Goal: Task Accomplishment & Management: Use online tool/utility

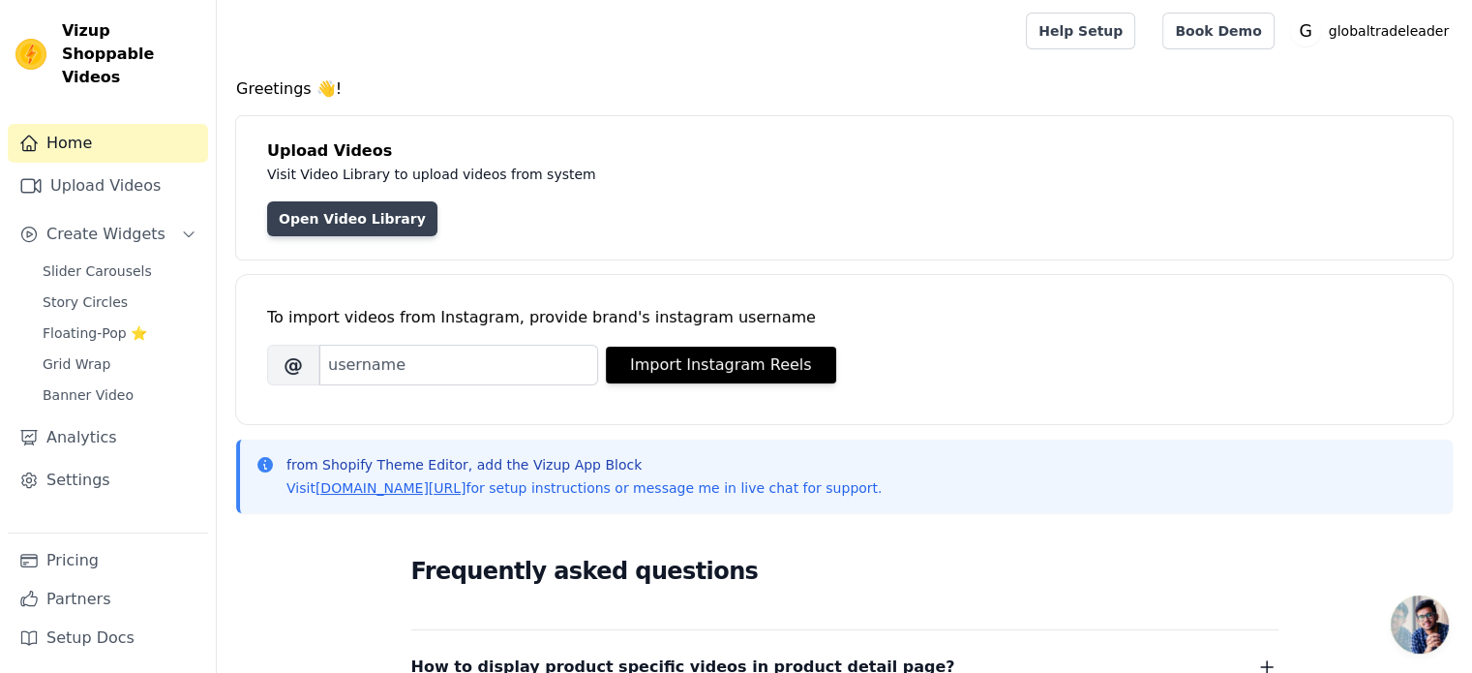
click at [360, 211] on link "Open Video Library" at bounding box center [352, 218] width 170 height 35
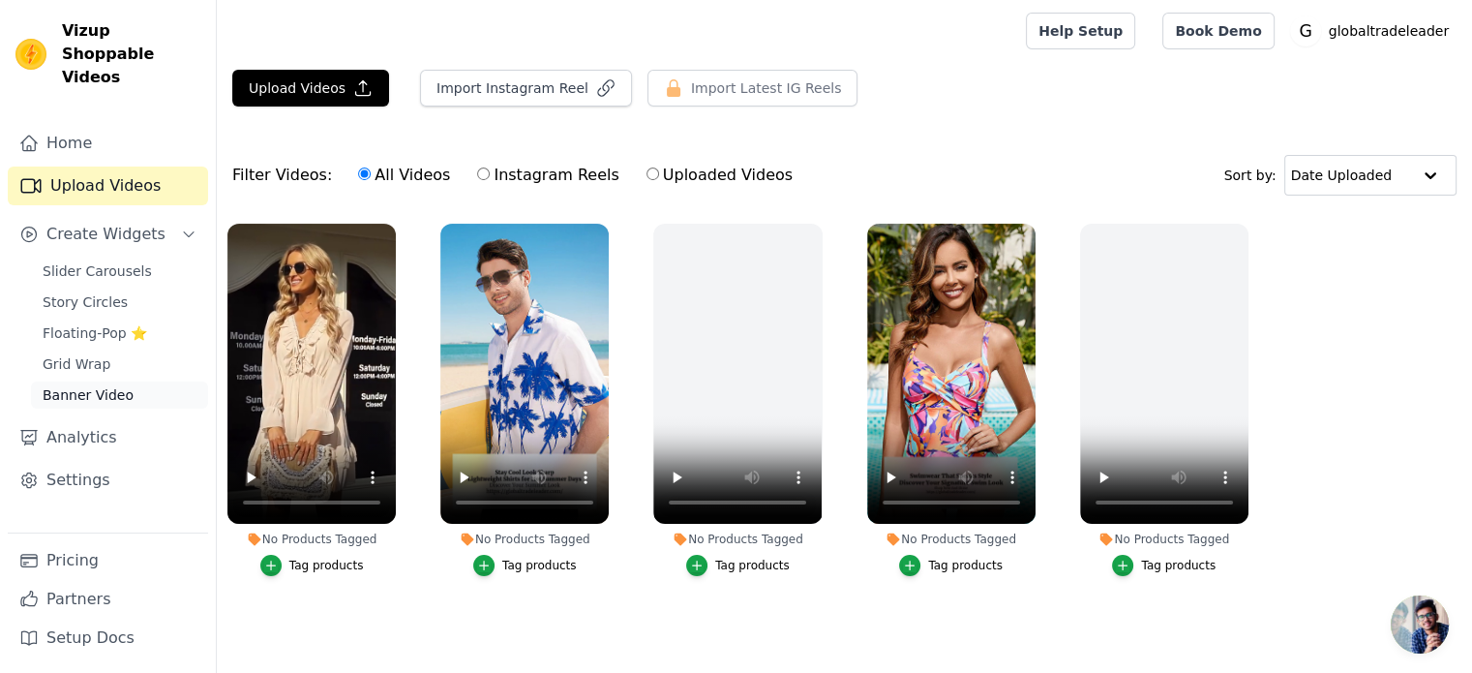
click at [106, 385] on span "Banner Video" at bounding box center [88, 394] width 91 height 19
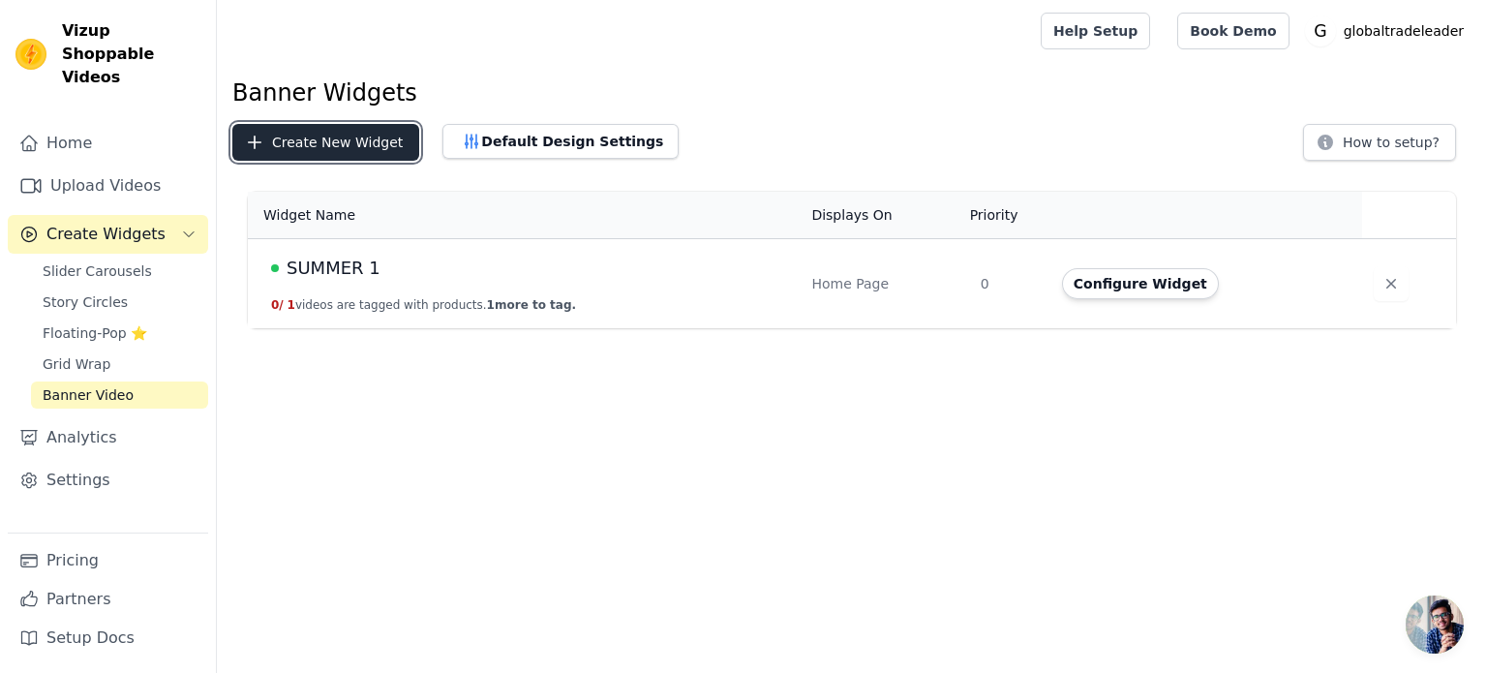
click at [379, 147] on button "Create New Widget" at bounding box center [325, 142] width 187 height 37
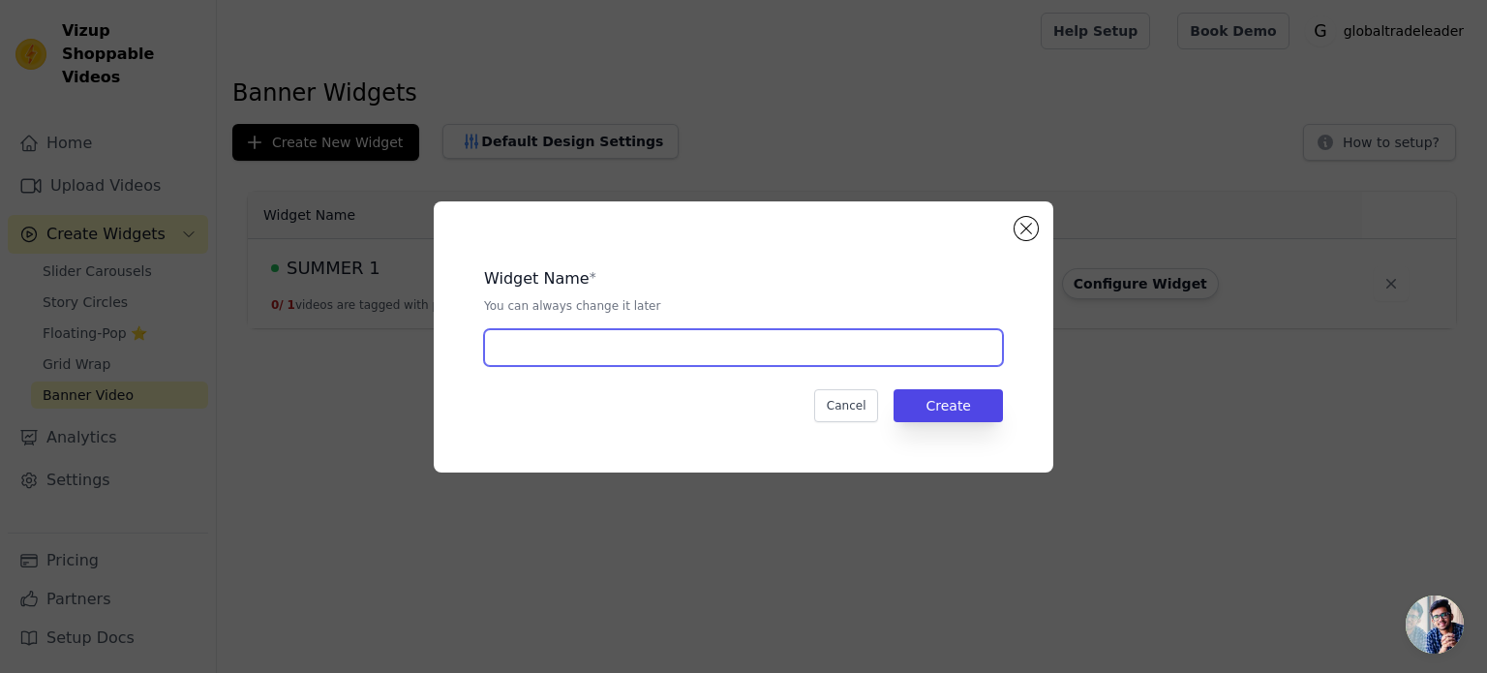
click at [644, 344] on input "text" at bounding box center [743, 347] width 519 height 37
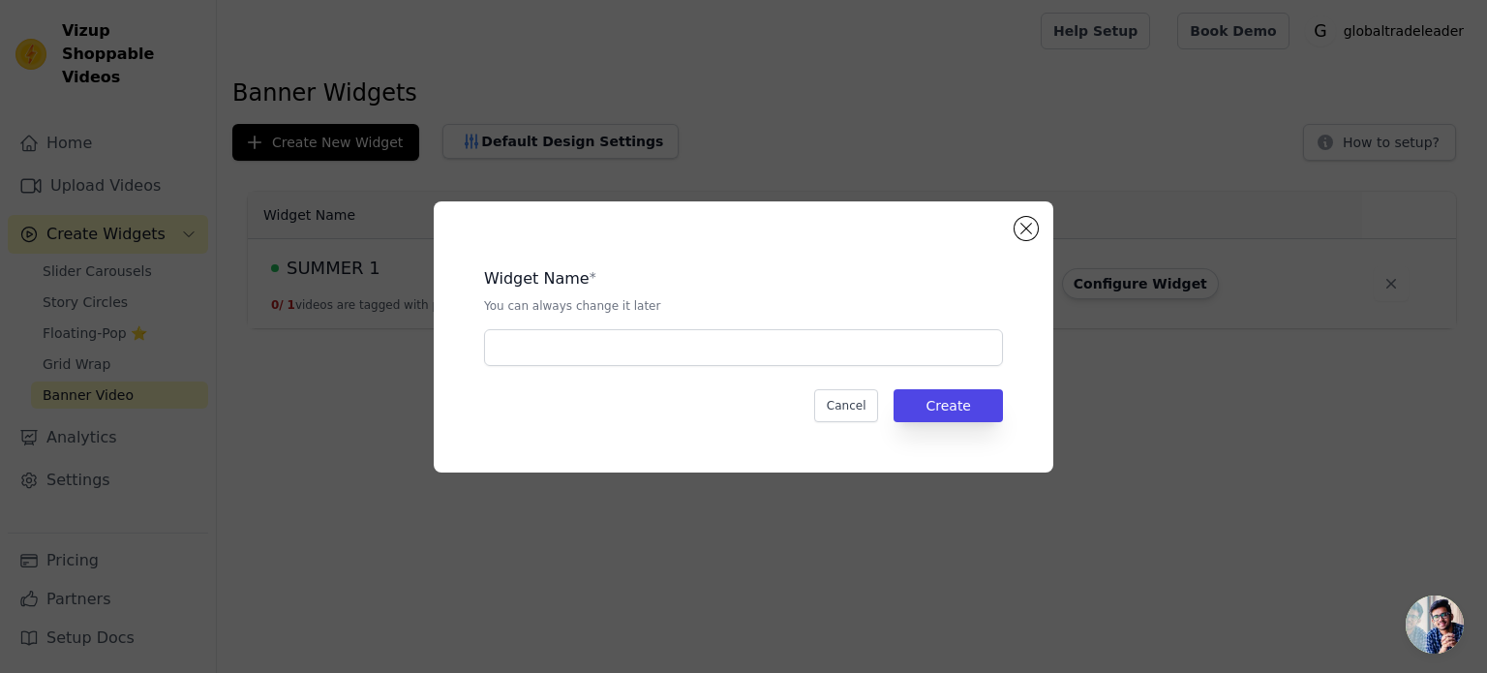
drag, startPoint x: 545, startPoint y: 355, endPoint x: 590, endPoint y: 374, distance: 49.1
click at [590, 374] on div "Widget Name * You can always change it later Cancel Create" at bounding box center [743, 336] width 557 height 209
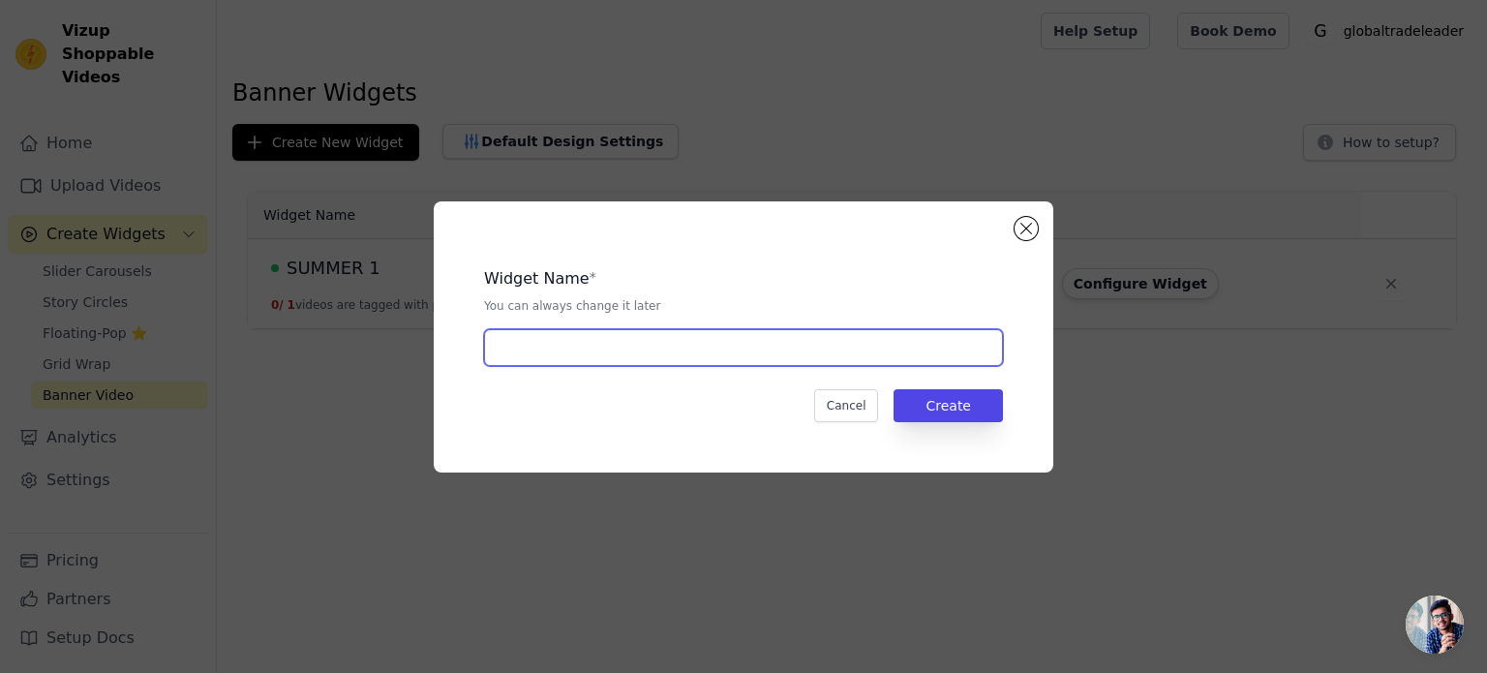
click at [577, 347] on input "text" at bounding box center [743, 347] width 519 height 37
paste input "Your Cold Weather Companion"
type input "Your Cold Weather Companion"
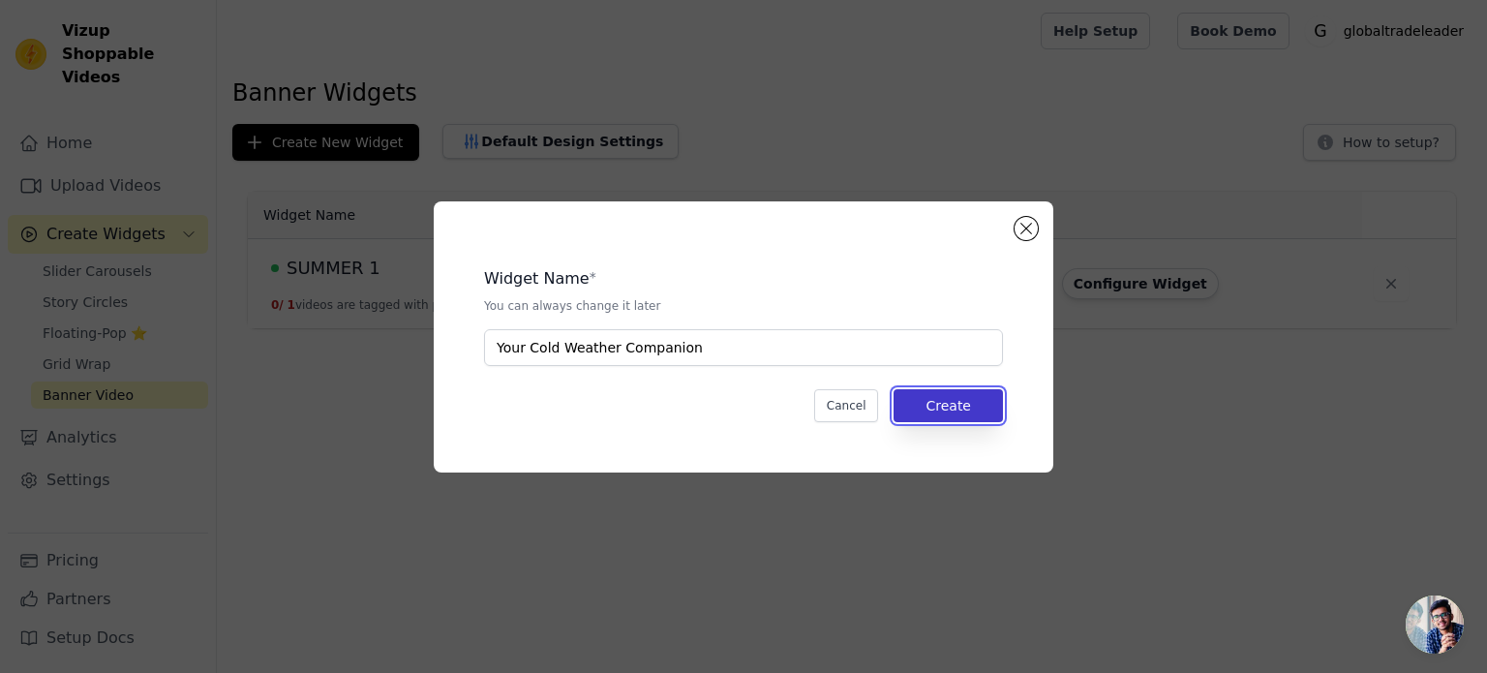
click at [931, 406] on button "Create" at bounding box center [947, 405] width 109 height 33
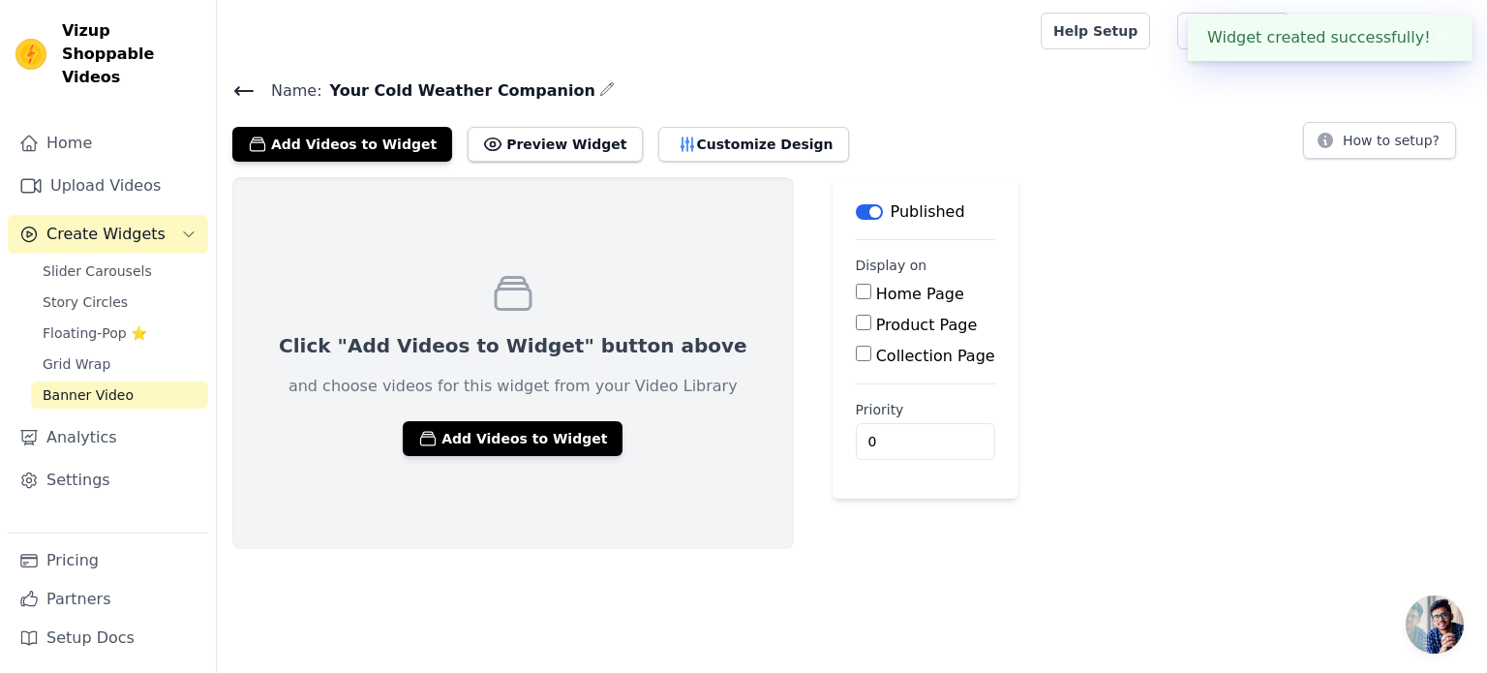
click at [856, 294] on input "Home Page" at bounding box center [863, 291] width 15 height 15
checkbox input "true"
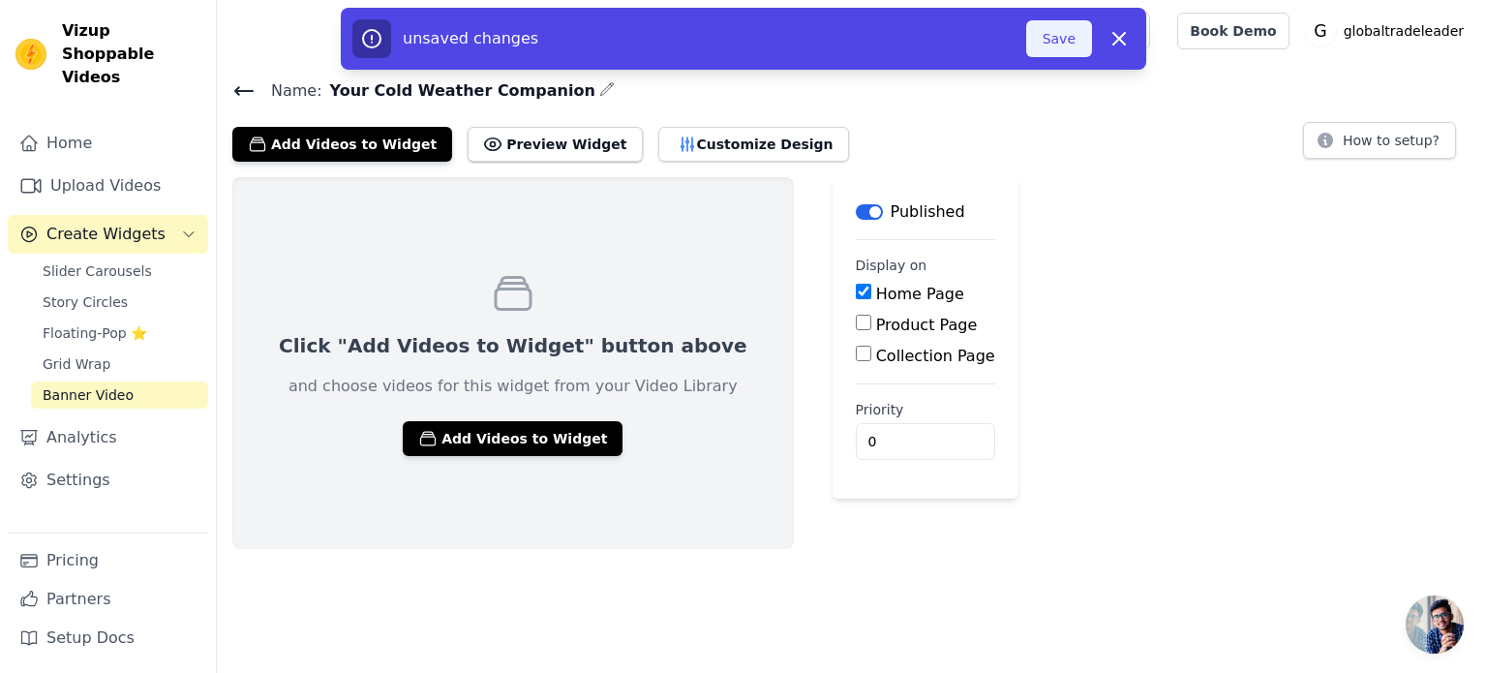
click at [1057, 48] on button "Save" at bounding box center [1059, 38] width 66 height 37
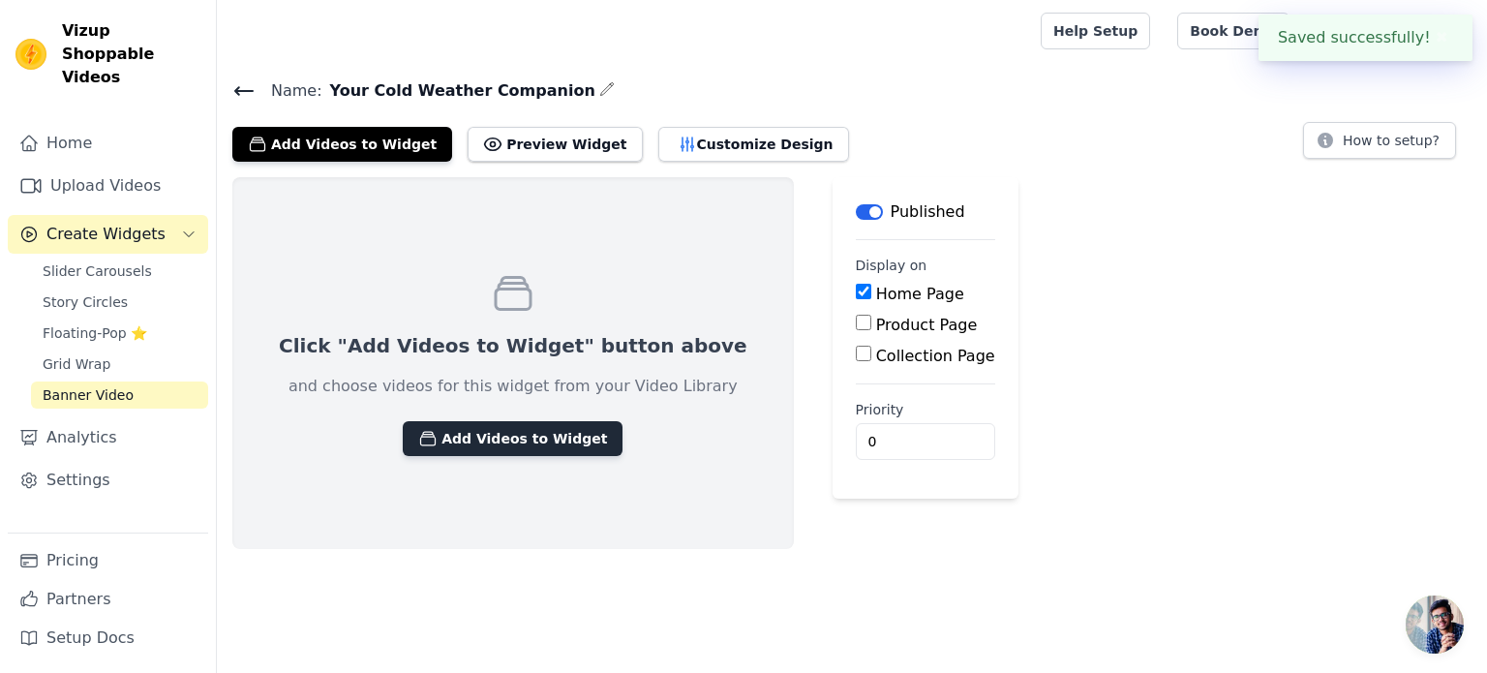
click at [525, 442] on button "Add Videos to Widget" at bounding box center [513, 438] width 220 height 35
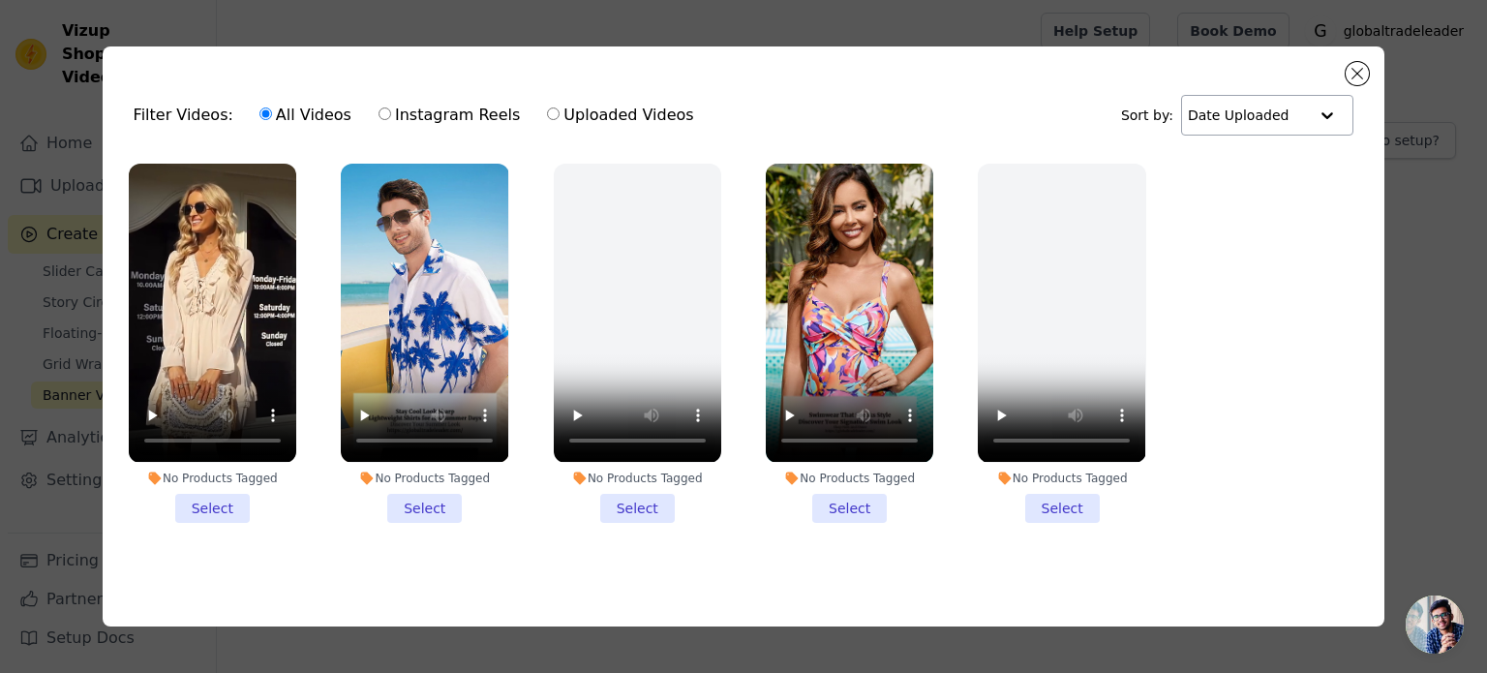
click at [1308, 110] on div at bounding box center [1326, 115] width 39 height 39
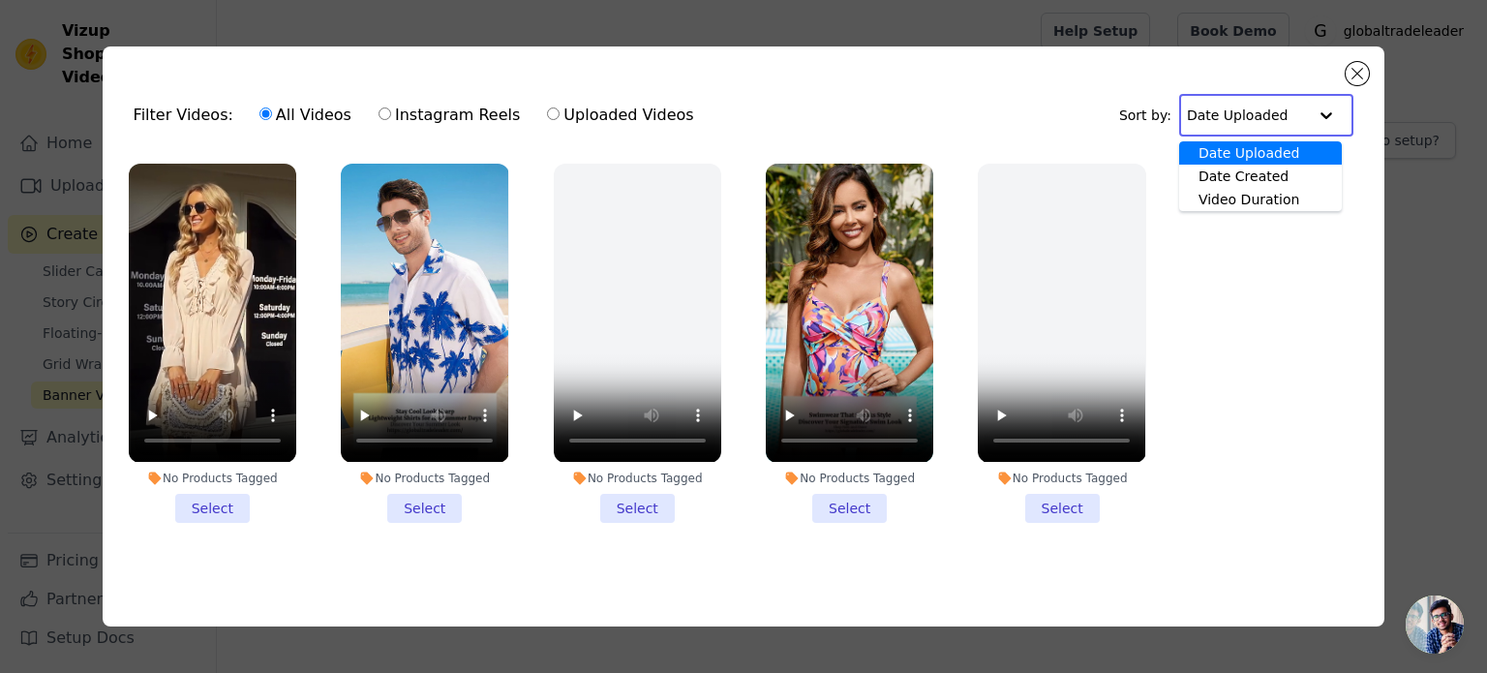
click at [1299, 101] on input "text" at bounding box center [1247, 115] width 120 height 39
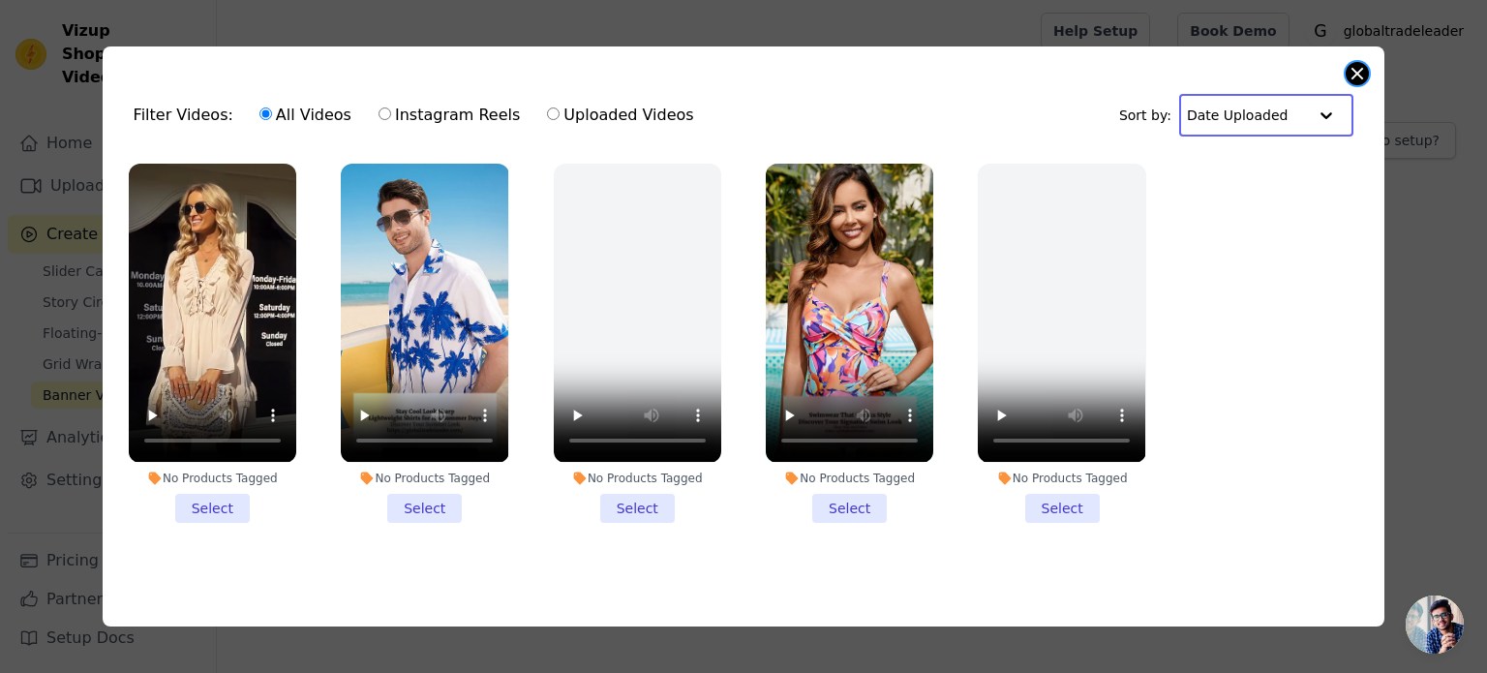
click at [1361, 63] on button "Close modal" at bounding box center [1356, 73] width 23 height 23
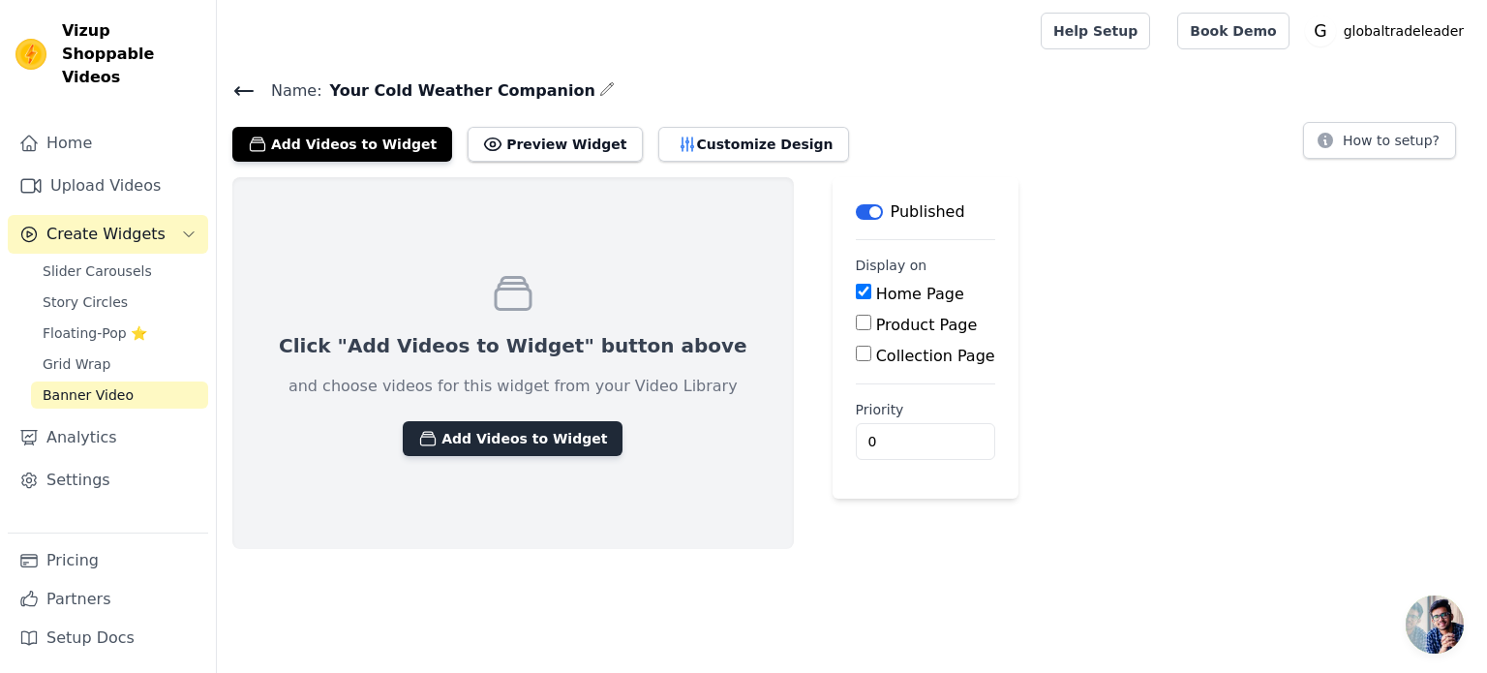
click at [477, 436] on button "Add Videos to Widget" at bounding box center [513, 438] width 220 height 35
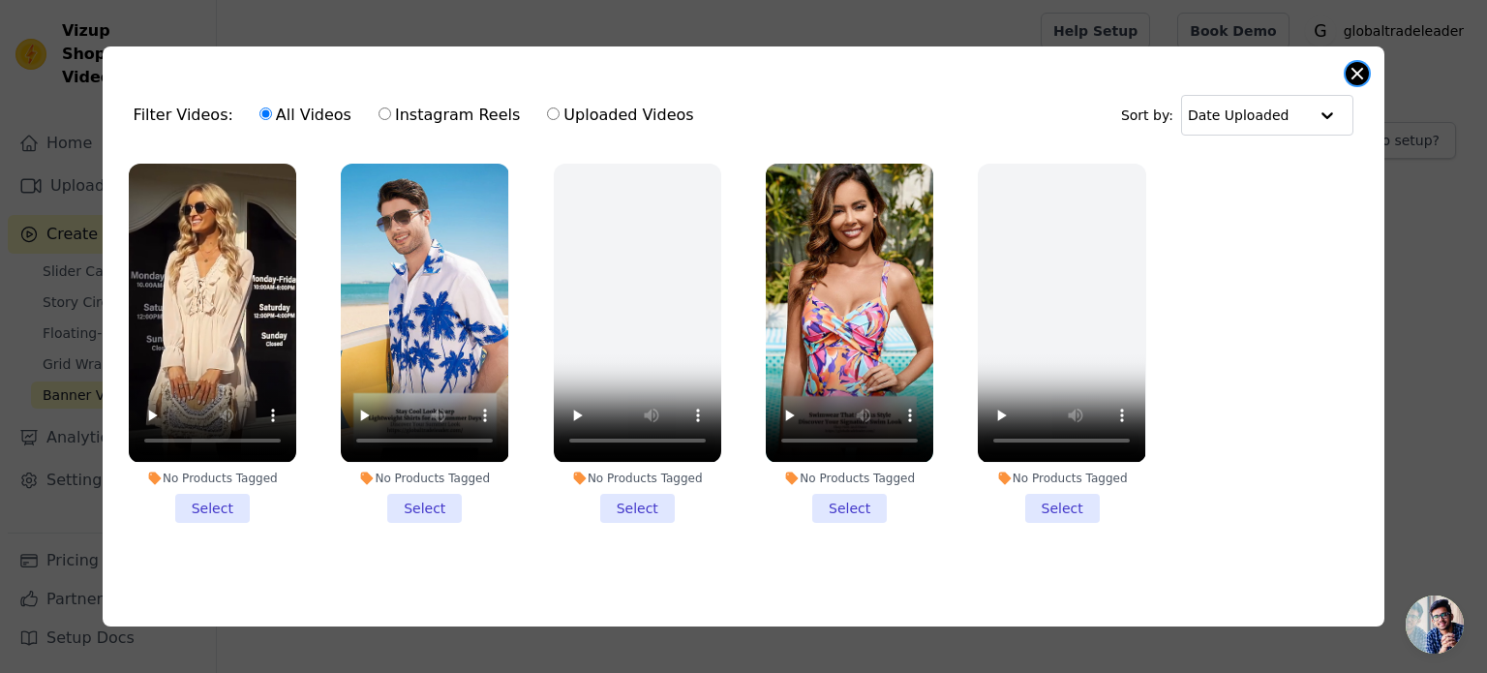
click at [1354, 76] on button "Close modal" at bounding box center [1356, 73] width 23 height 23
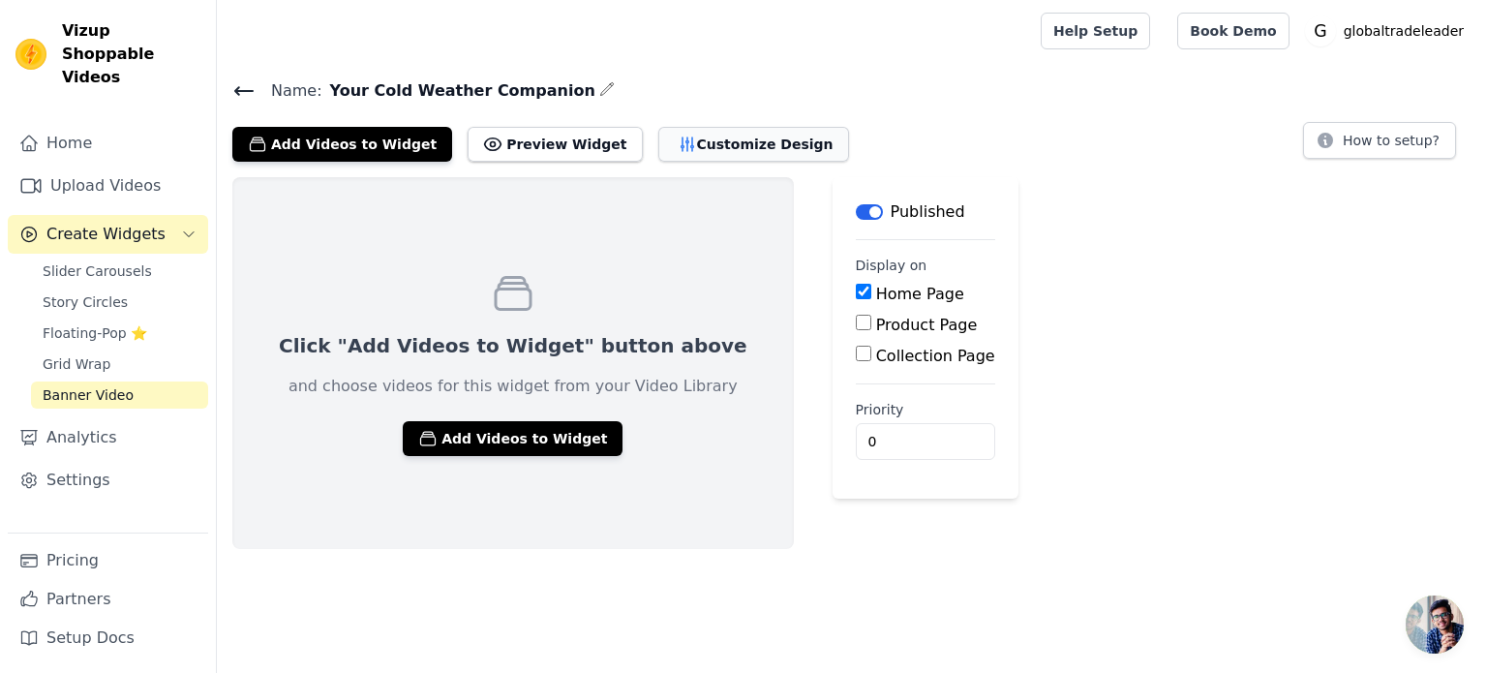
click at [704, 141] on button "Customize Design" at bounding box center [753, 144] width 191 height 35
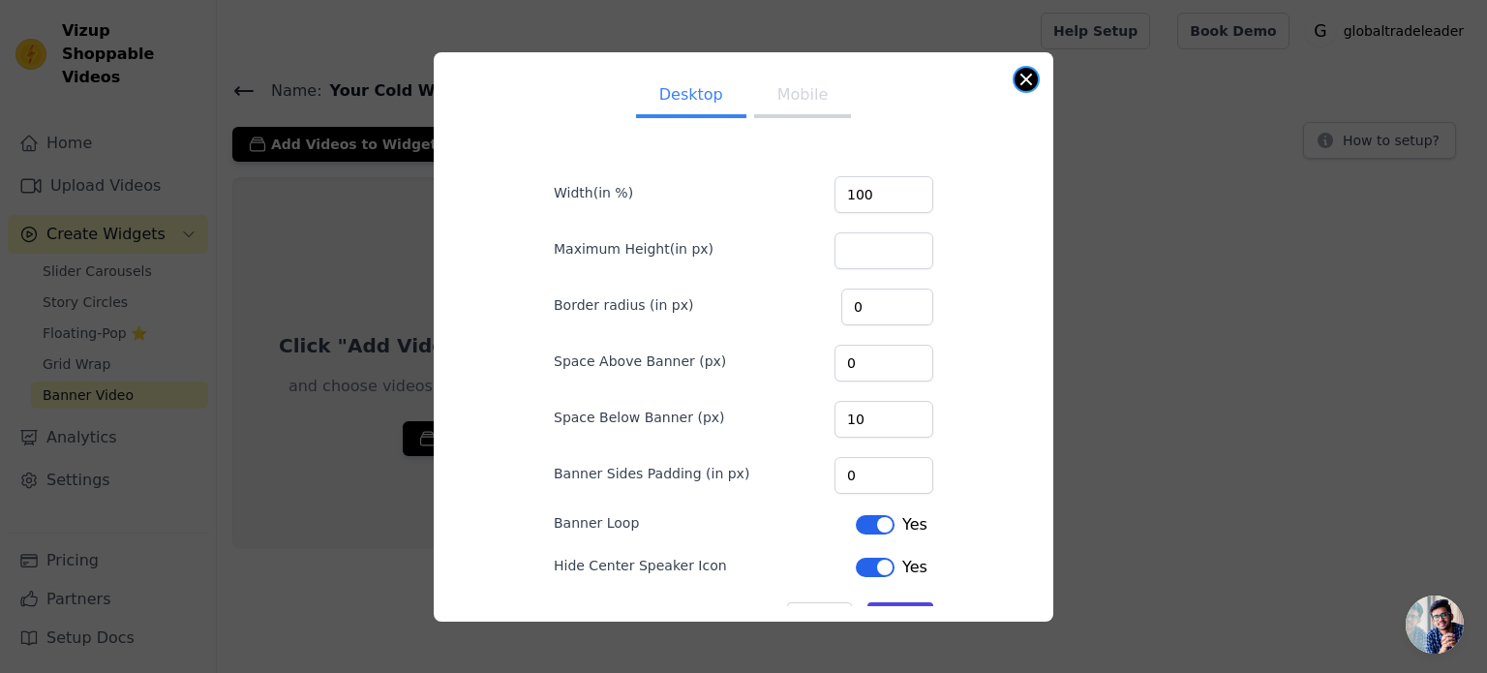
click at [1032, 79] on button "Close modal" at bounding box center [1025, 79] width 23 height 23
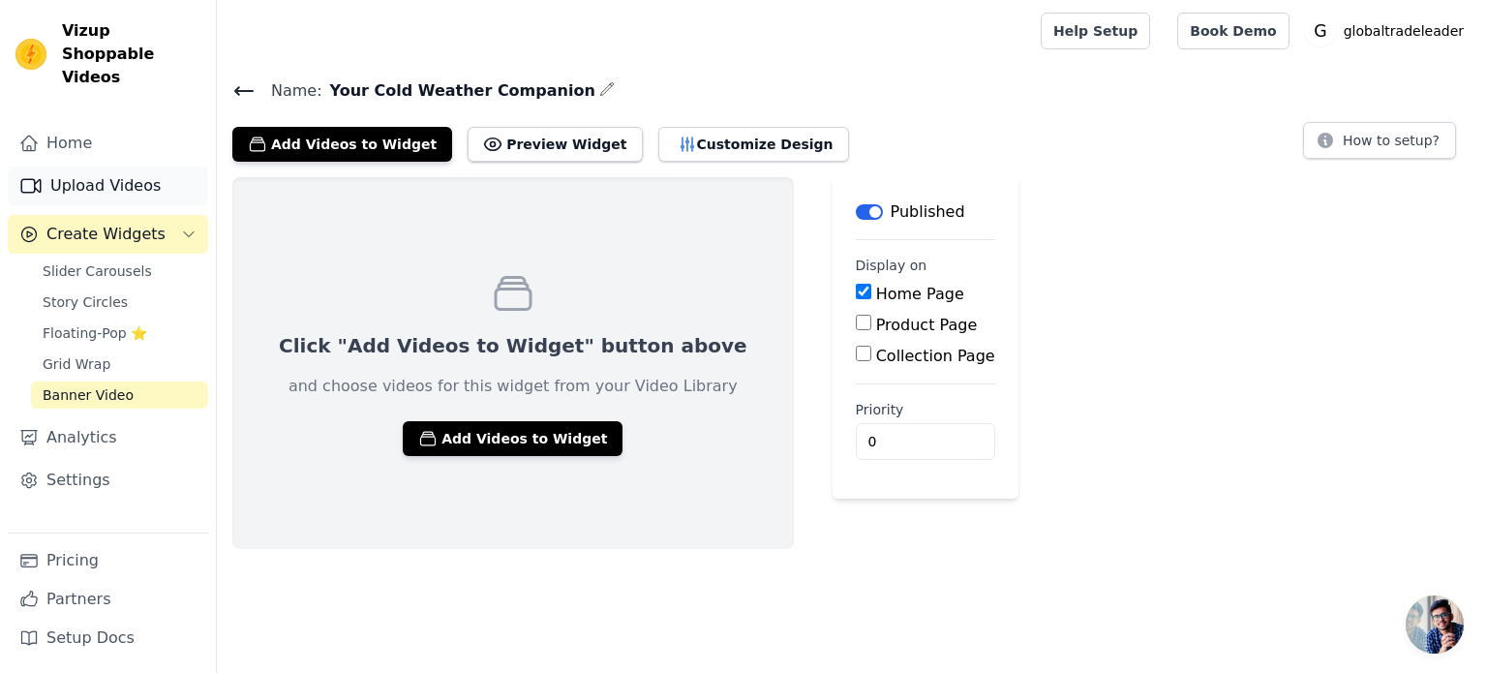
click at [131, 166] on link "Upload Videos" at bounding box center [108, 185] width 200 height 39
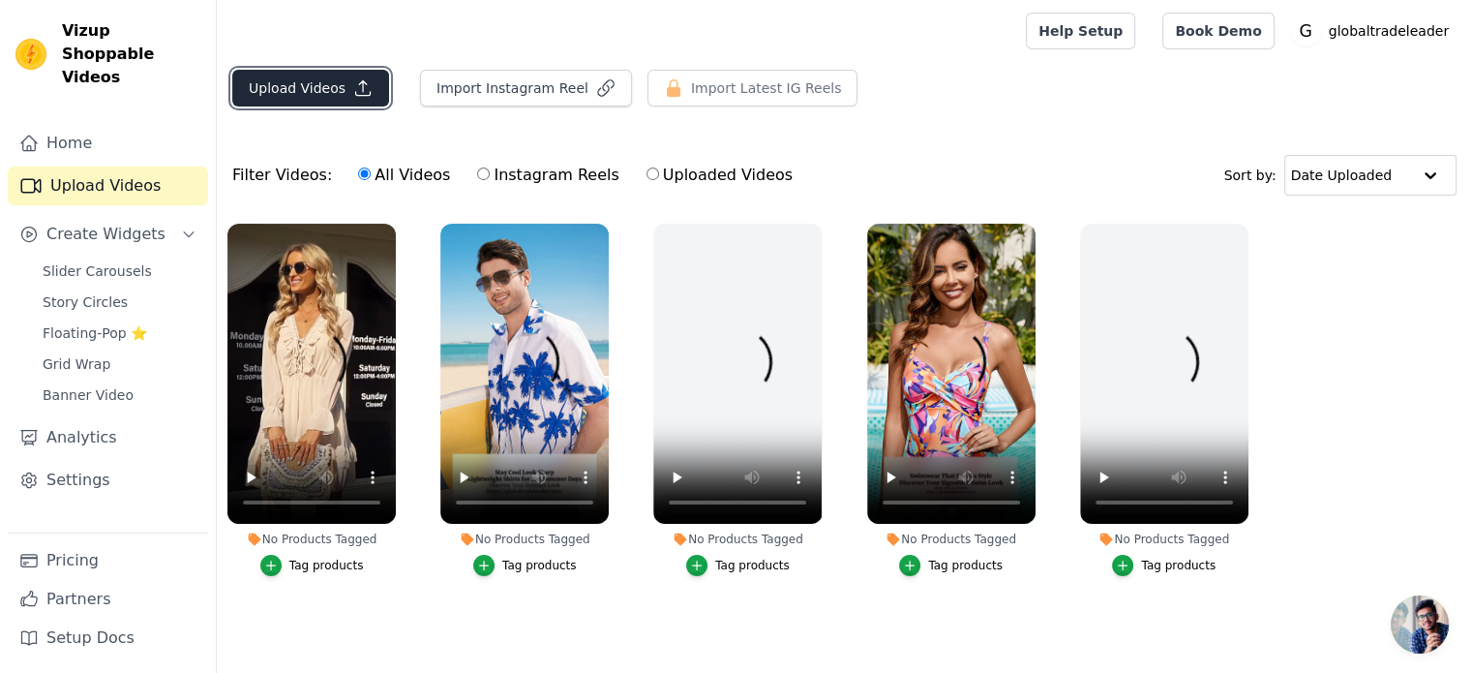
click at [306, 90] on button "Upload Videos" at bounding box center [310, 88] width 157 height 37
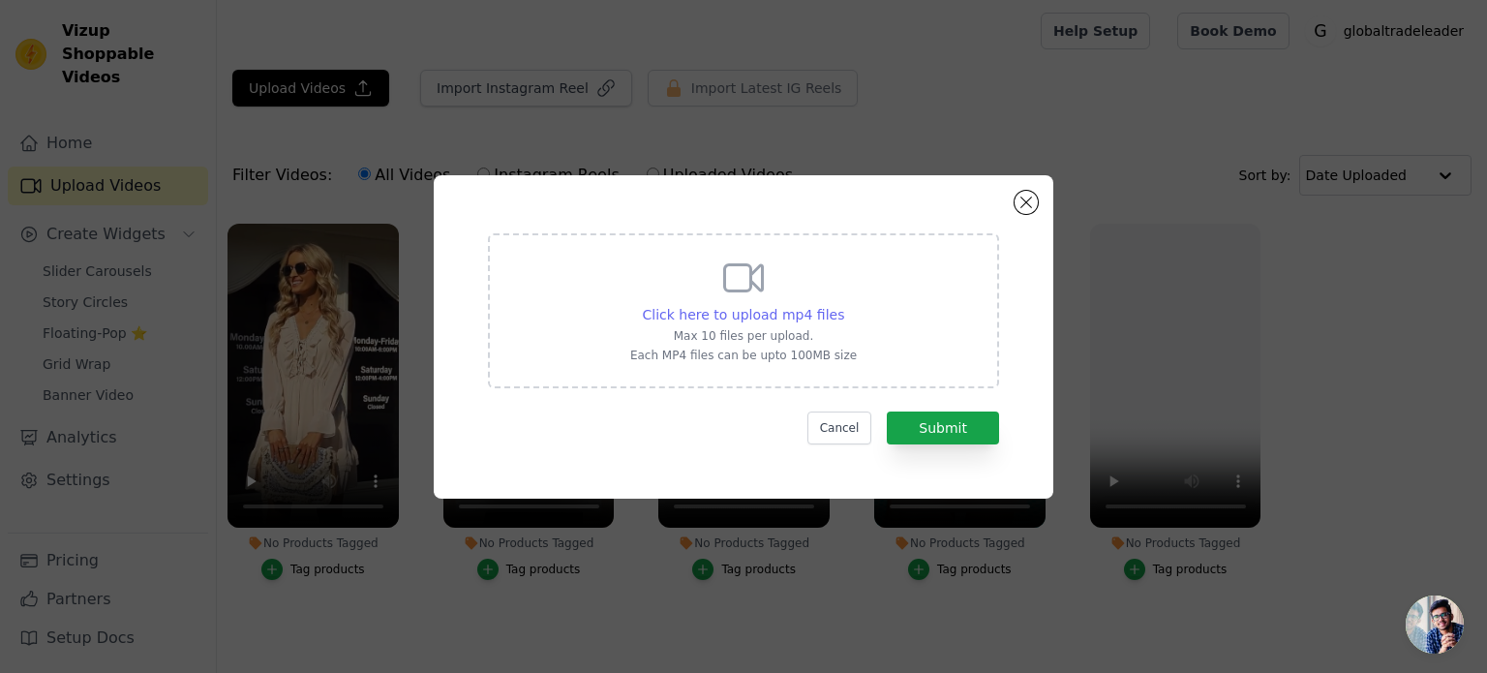
click at [770, 313] on span "Click here to upload mp4 files" at bounding box center [744, 314] width 202 height 15
click at [843, 305] on input "Click here to upload mp4 files Max 10 files per upload. Each MP4 files can be u…" at bounding box center [843, 304] width 1 height 1
type input "C:\fakepath\8月16日 (1).mp4"
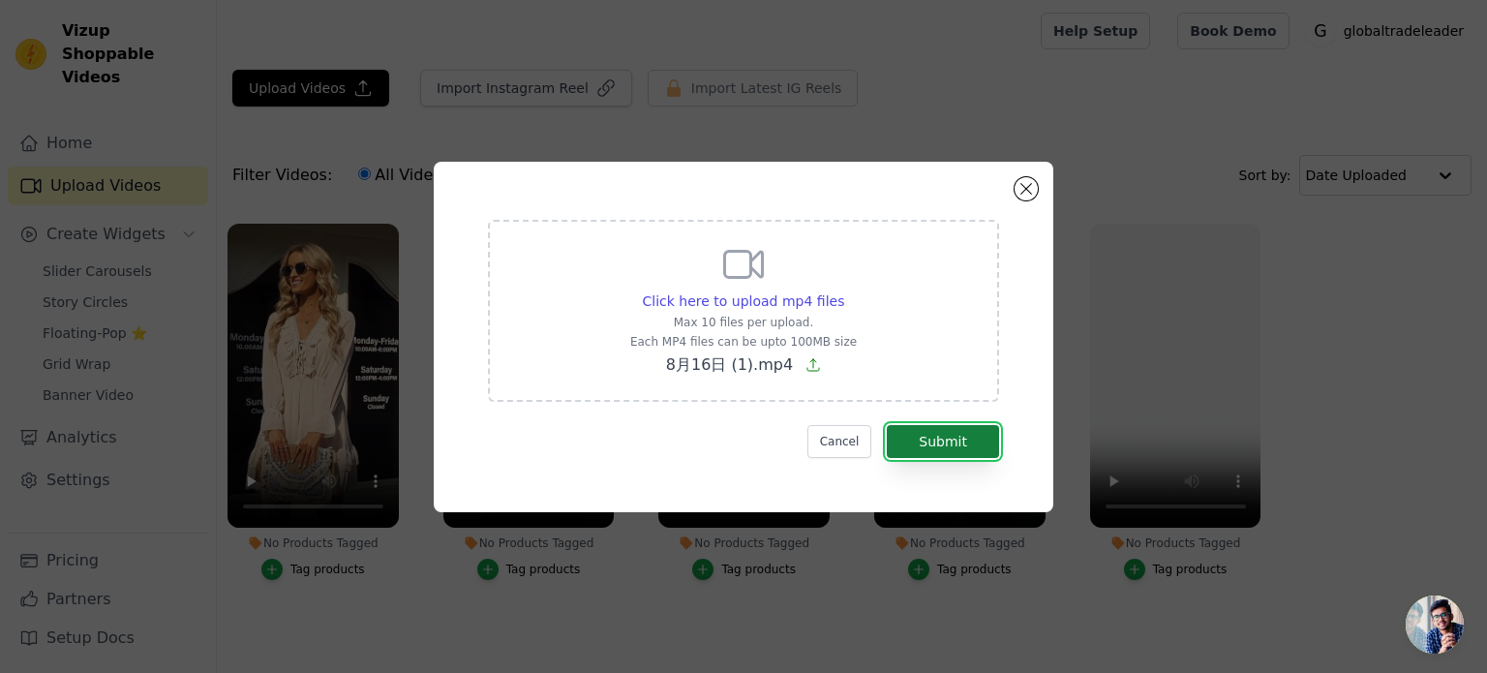
click at [960, 444] on button "Submit" at bounding box center [942, 441] width 112 height 33
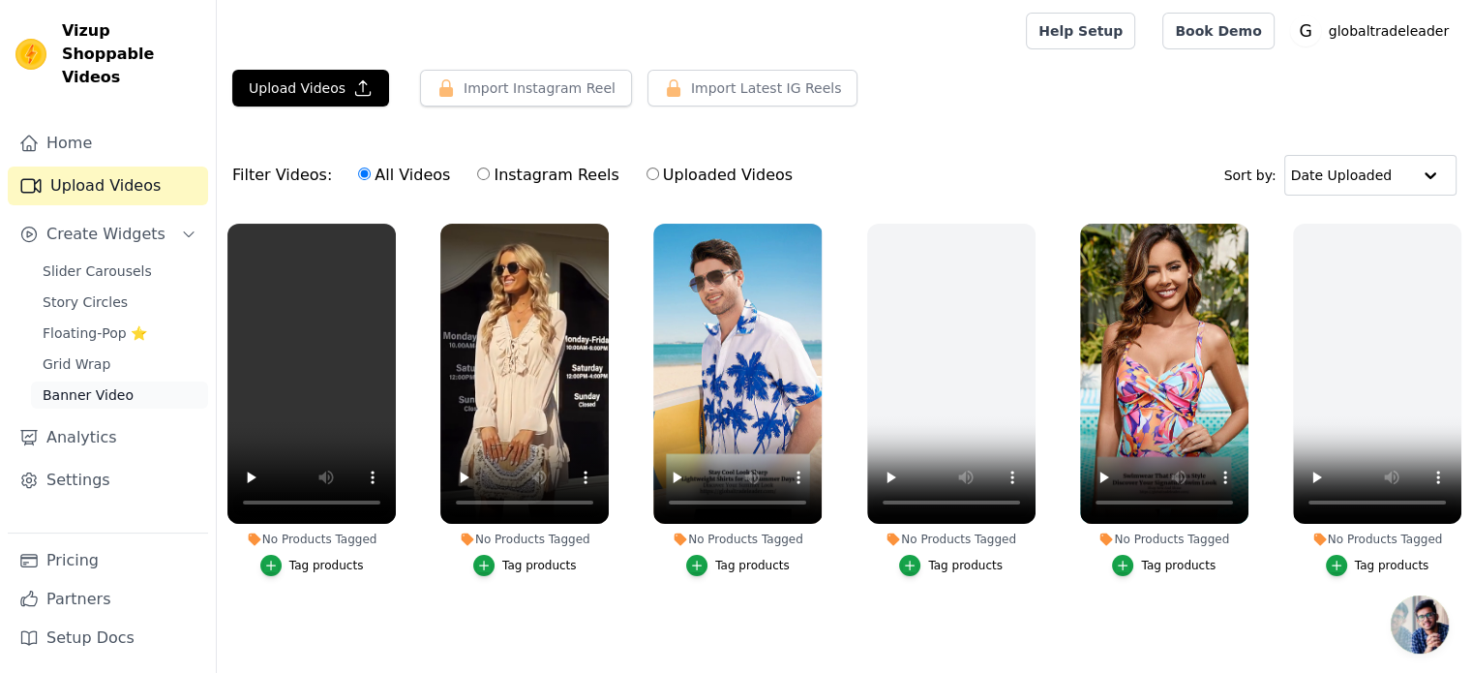
click at [74, 385] on span "Banner Video" at bounding box center [88, 394] width 91 height 19
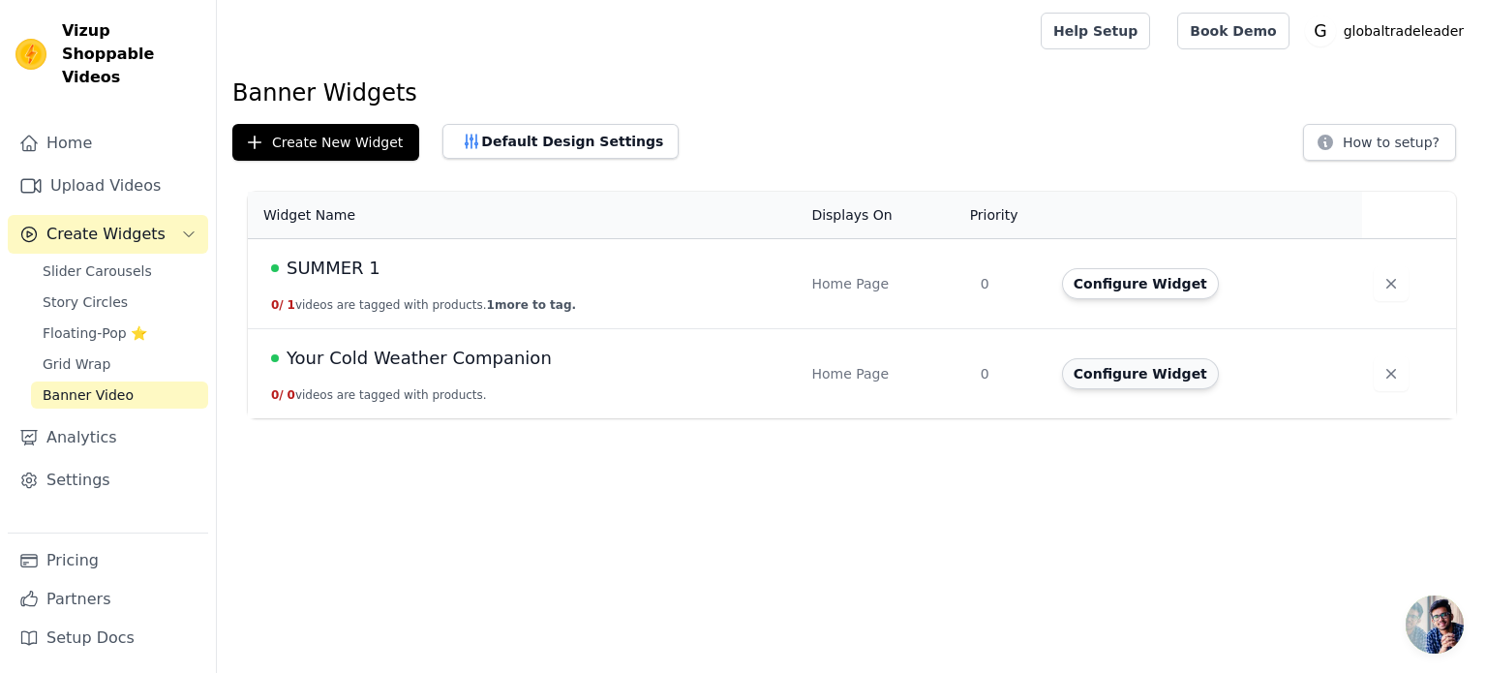
click at [1130, 380] on button "Configure Widget" at bounding box center [1140, 373] width 157 height 31
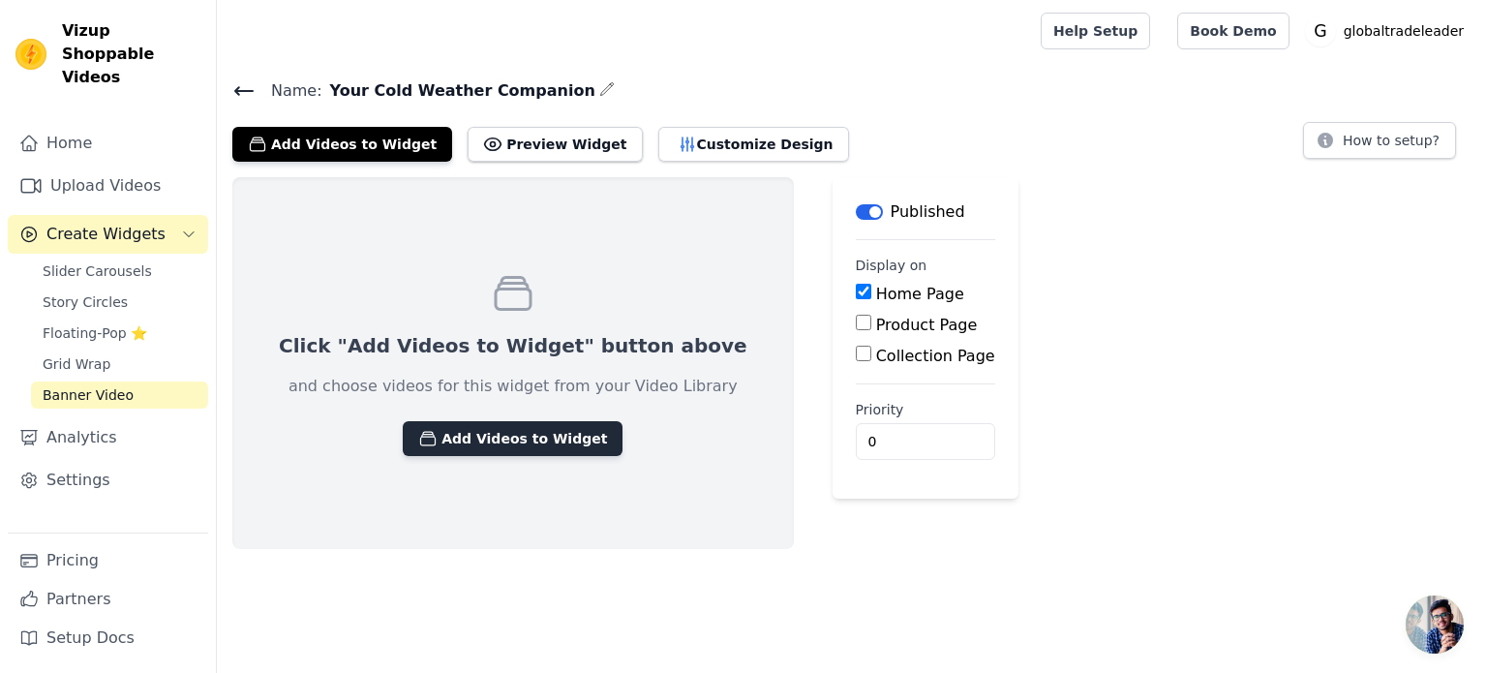
click at [499, 444] on button "Add Videos to Widget" at bounding box center [513, 438] width 220 height 35
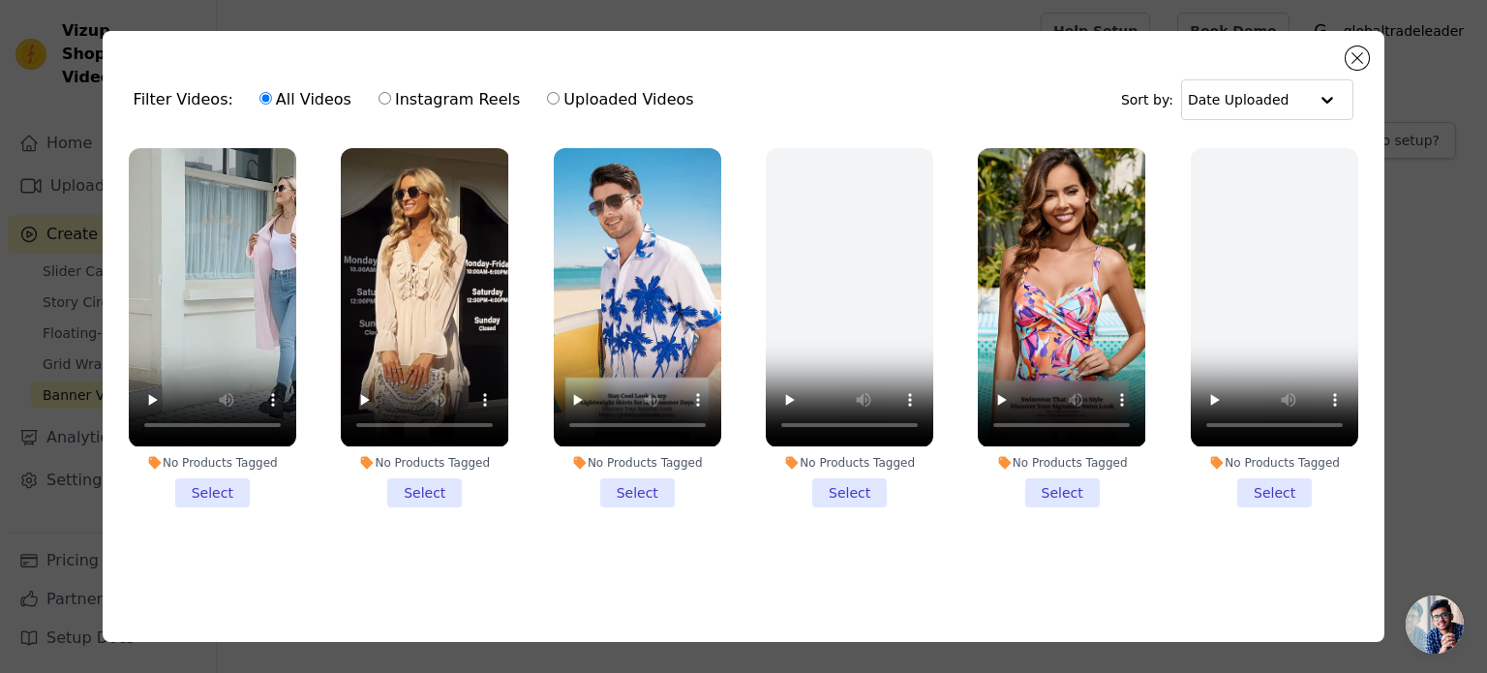
click at [201, 494] on li "No Products Tagged Select" at bounding box center [212, 327] width 167 height 358
click at [0, 0] on input "No Products Tagged Select" at bounding box center [0, 0] width 0 height 0
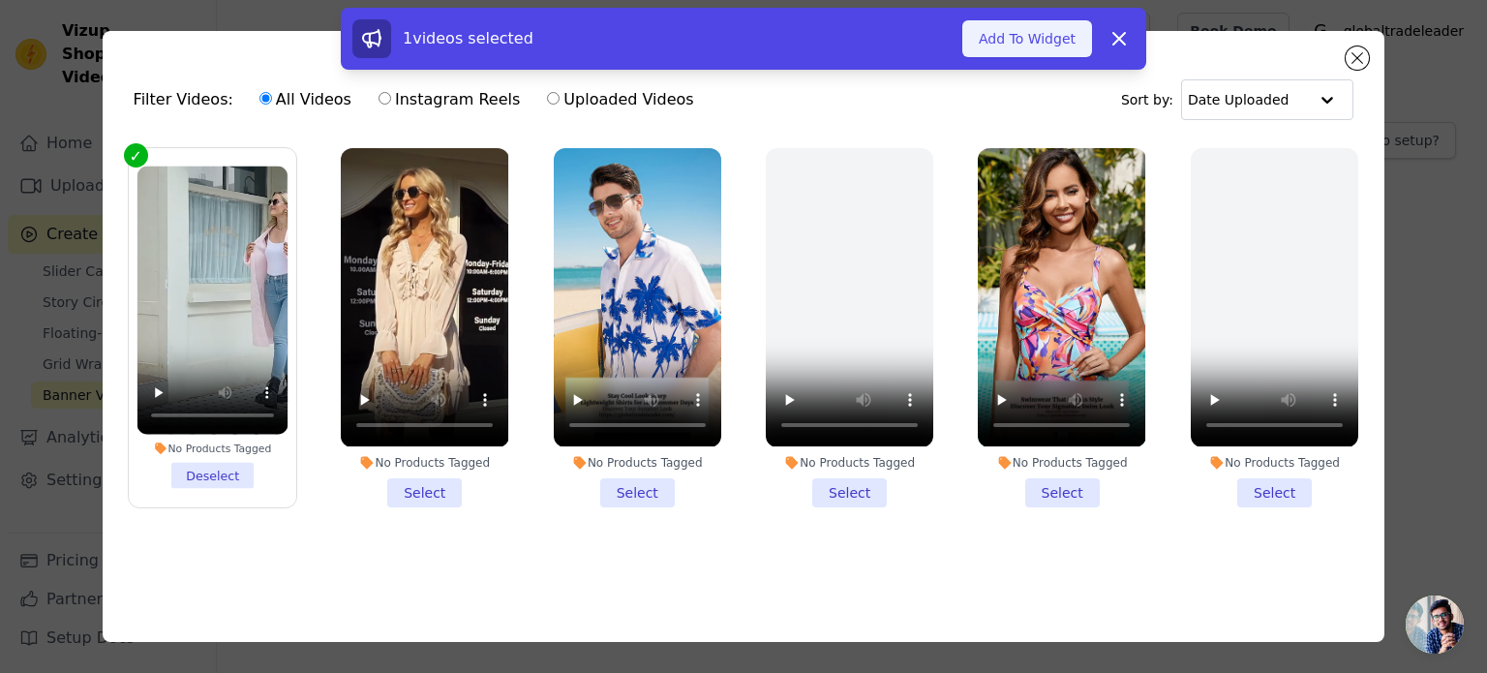
click at [1044, 42] on button "Add To Widget" at bounding box center [1027, 38] width 130 height 37
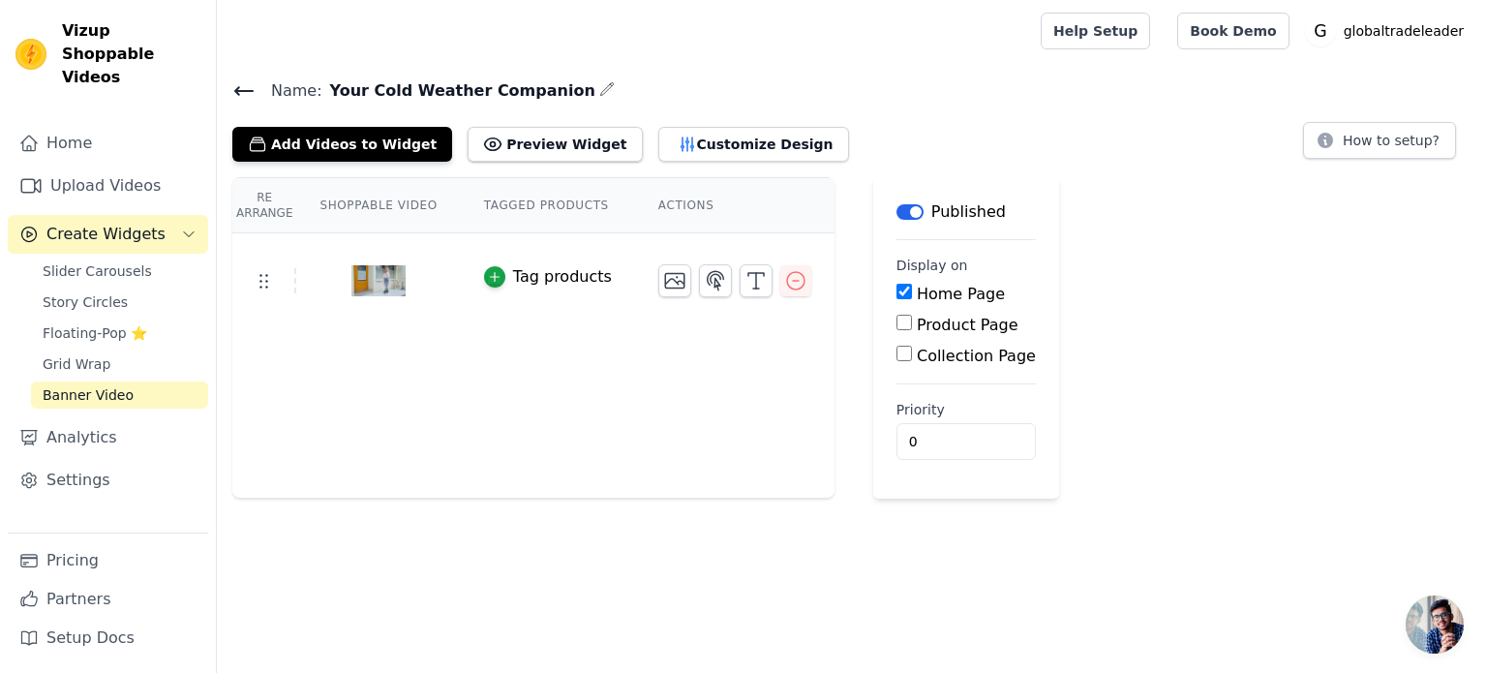
click at [599, 87] on icon "button" at bounding box center [606, 88] width 15 height 15
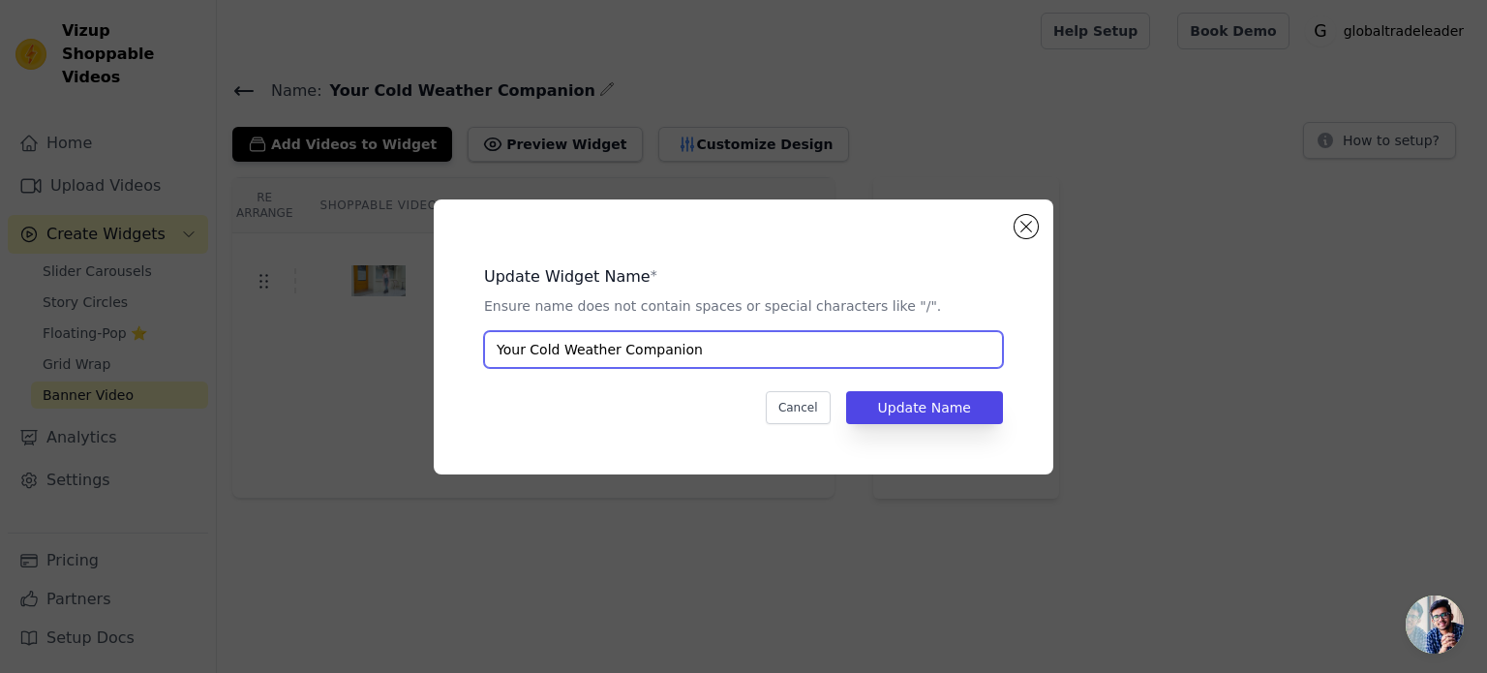
click at [707, 341] on input "Your Cold Weather Companion" at bounding box center [743, 349] width 519 height 37
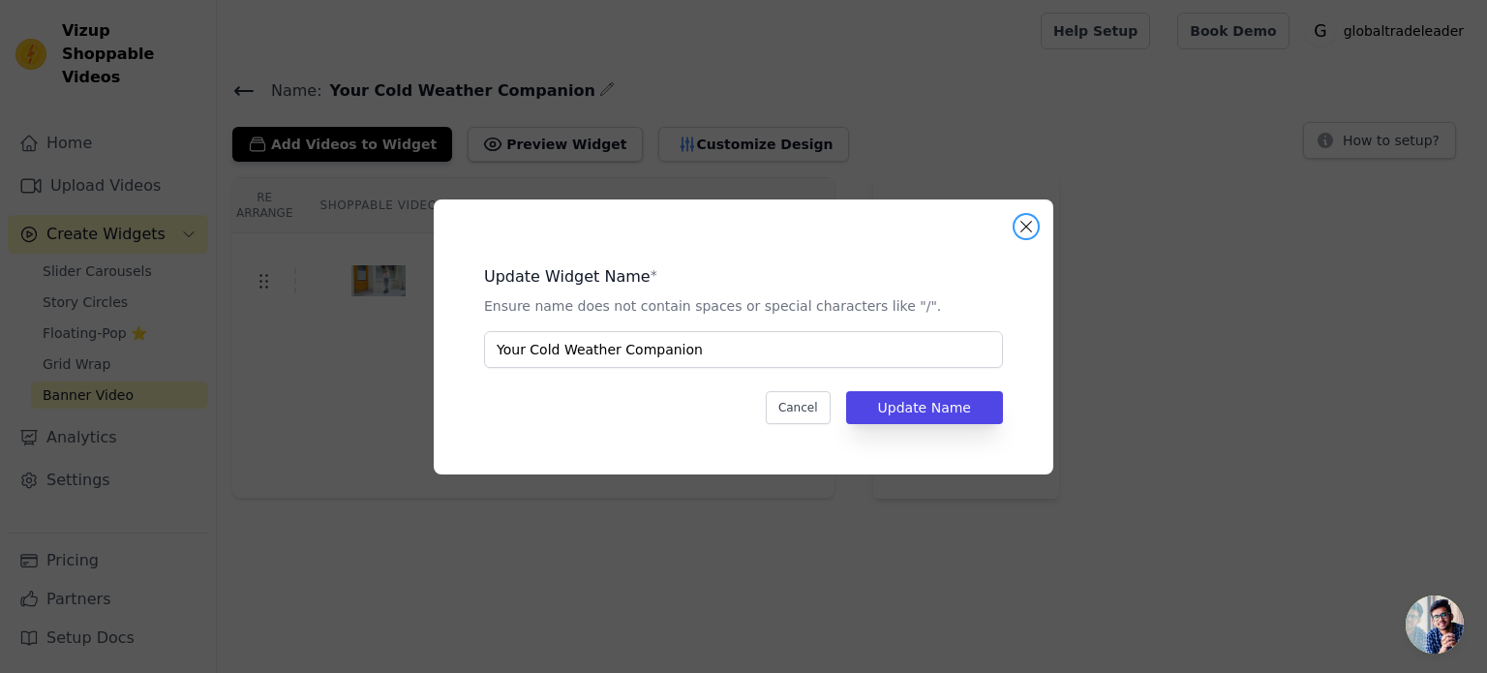
click at [1030, 229] on button "Close modal" at bounding box center [1025, 226] width 23 height 23
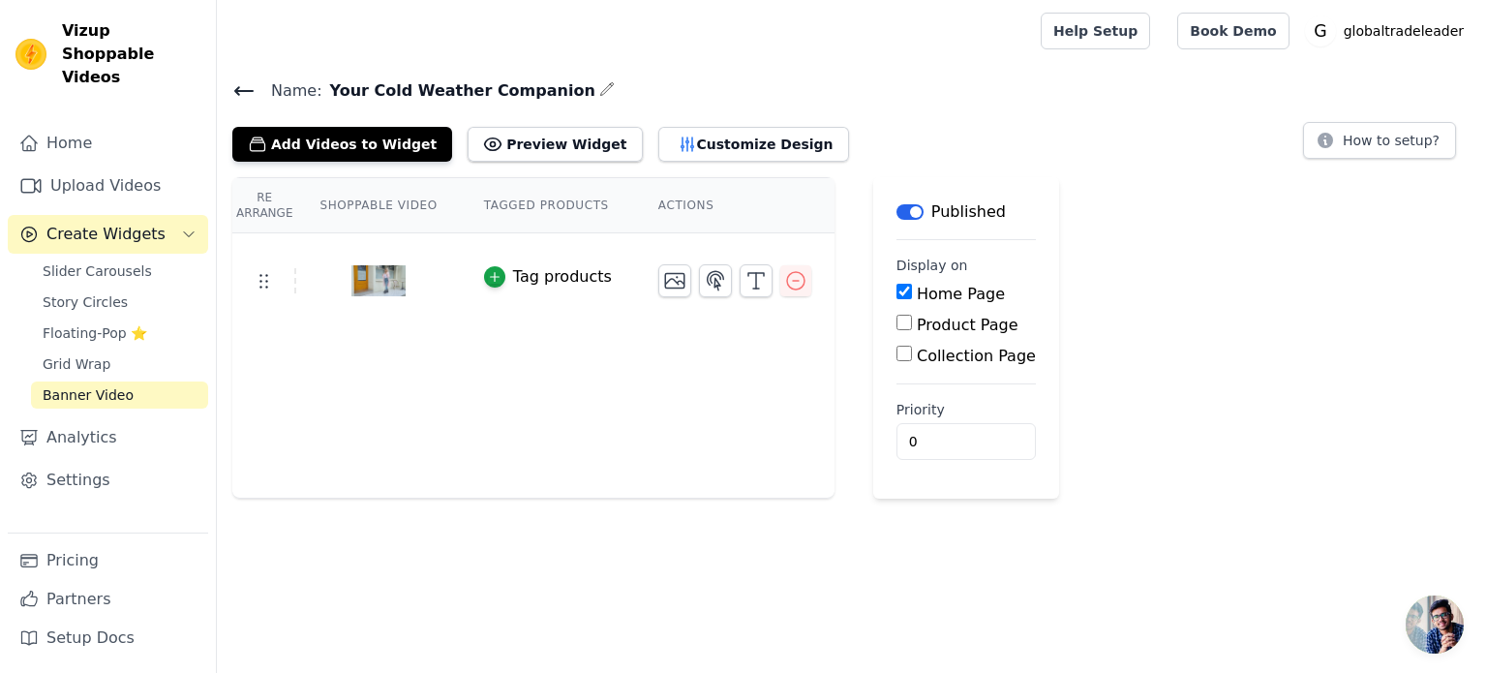
click at [599, 88] on icon "button" at bounding box center [606, 88] width 15 height 15
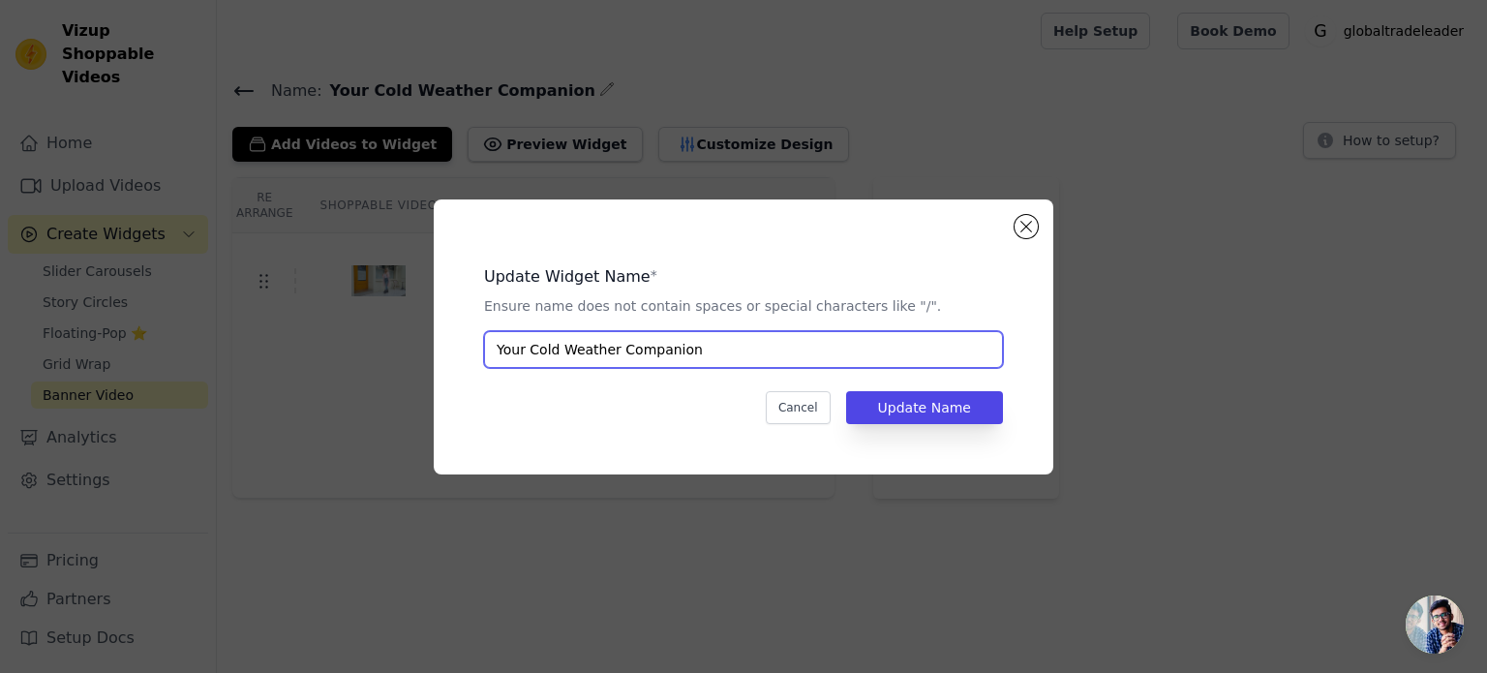
click at [705, 347] on input "Your Cold Weather Companion" at bounding box center [743, 349] width 519 height 37
click at [686, 353] on input "Your Cold Weather Companionc2" at bounding box center [743, 349] width 519 height 37
click at [697, 351] on input "Your Cold Weather Companionc2" at bounding box center [743, 349] width 519 height 37
type input "Your Cold Weather Companion 2"
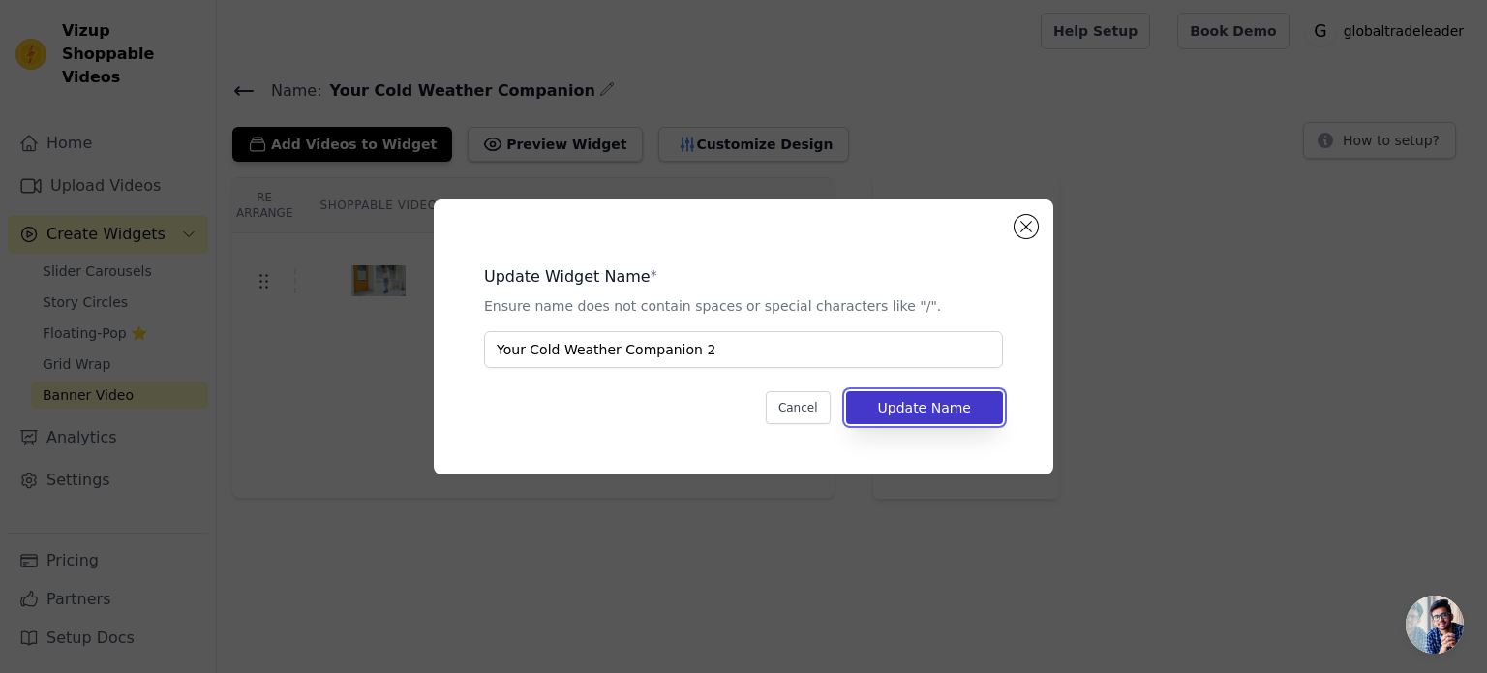
click at [944, 411] on button "Update Name" at bounding box center [924, 407] width 157 height 33
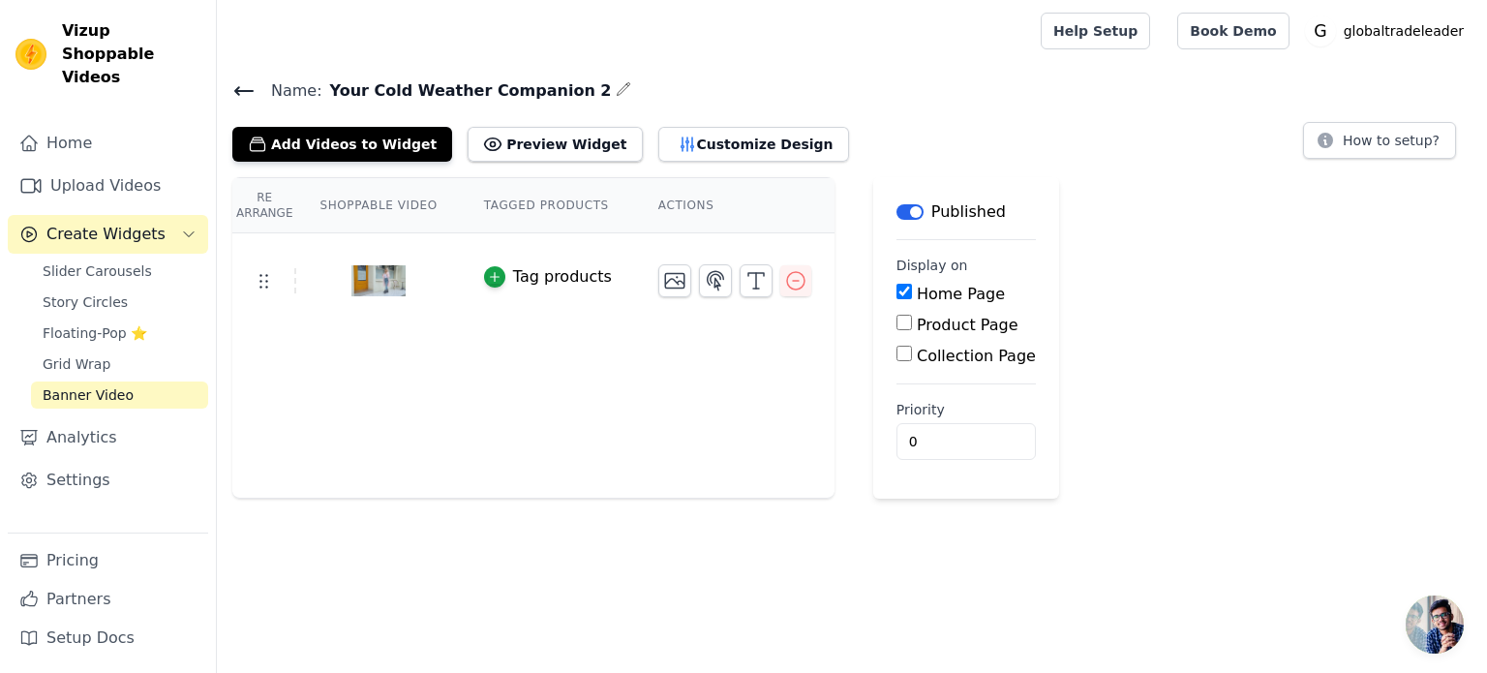
click at [554, 92] on h4 "Name: Your Cold Weather Companion 2" at bounding box center [851, 90] width 1239 height 26
click at [616, 89] on icon "button" at bounding box center [623, 88] width 15 height 15
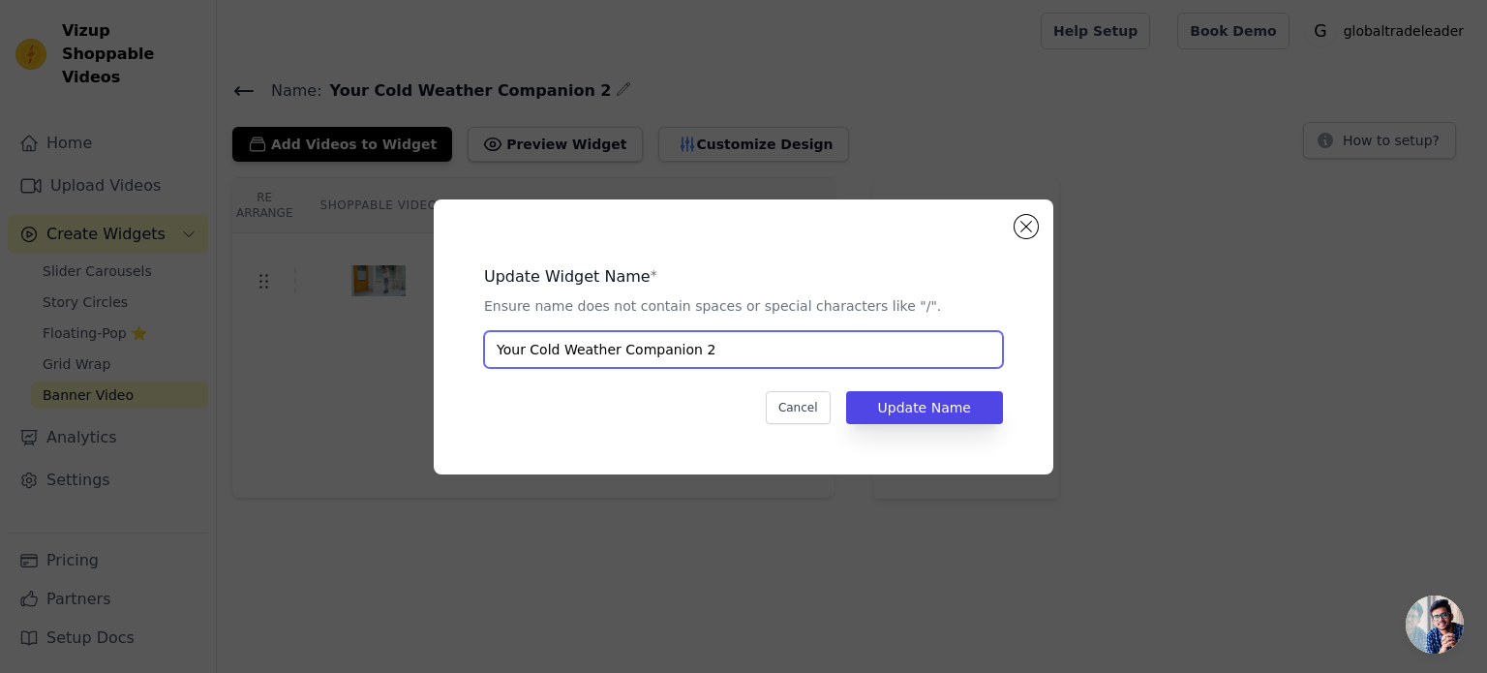
drag, startPoint x: 681, startPoint y: 354, endPoint x: 837, endPoint y: 363, distance: 156.1
click at [801, 367] on div "Update Widget Name * Ensure name does not contain spaces or special characters …" at bounding box center [743, 336] width 557 height 213
type input "Your Cold Weather Companion"
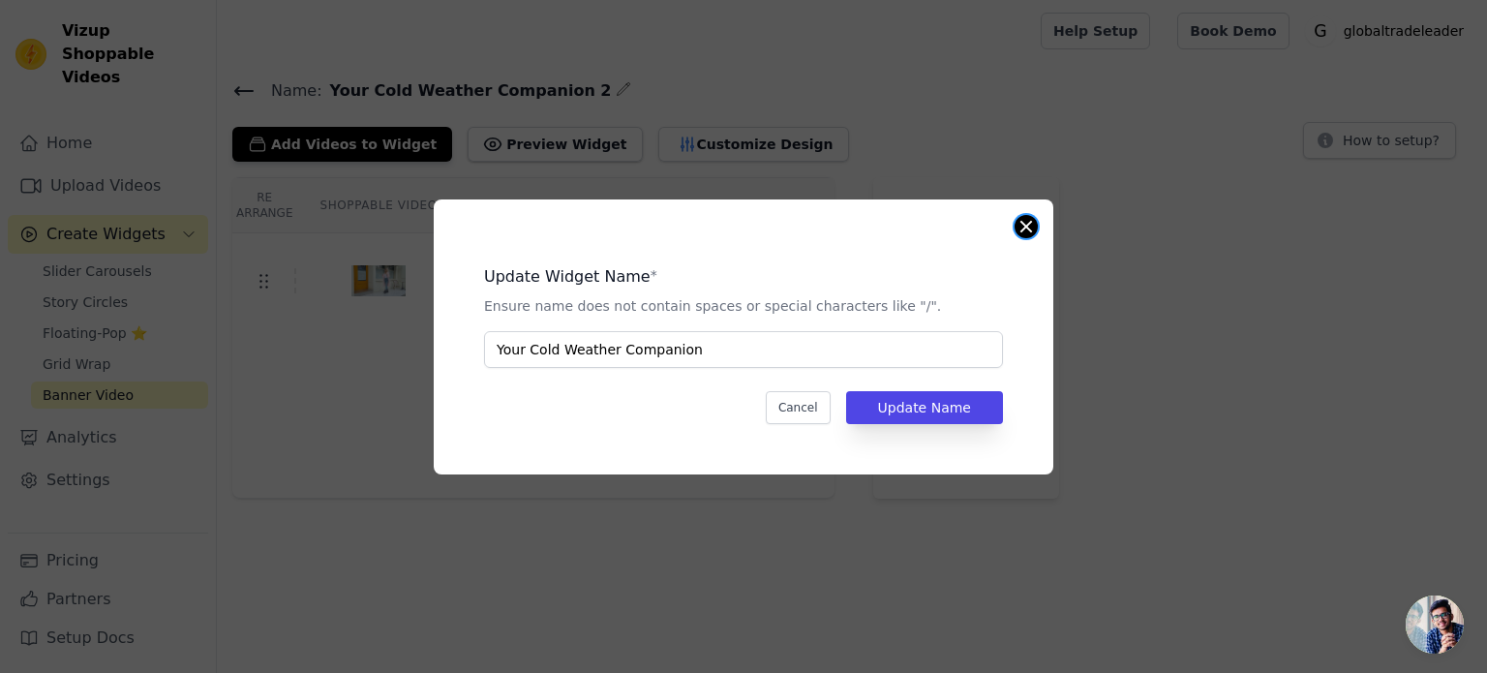
click at [1015, 228] on button "Close modal" at bounding box center [1025, 226] width 23 height 23
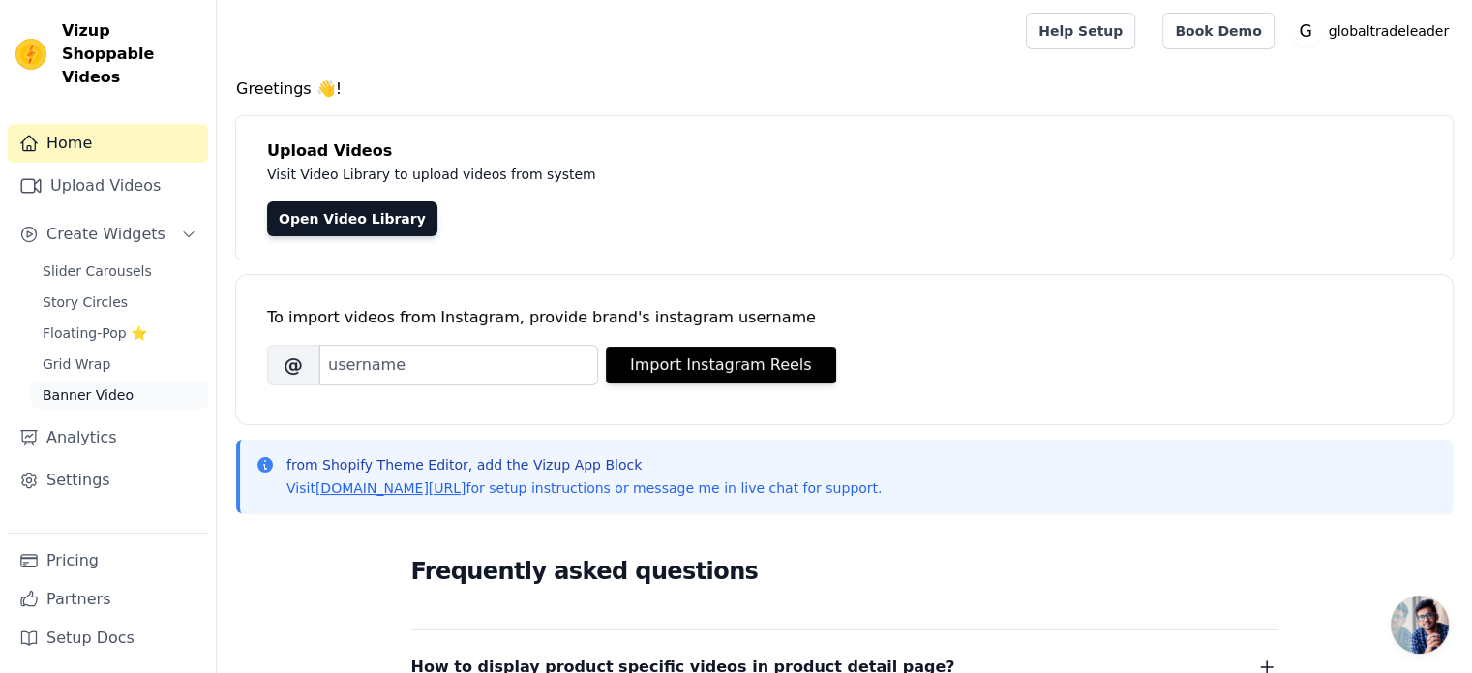
click at [88, 385] on span "Banner Video" at bounding box center [88, 394] width 91 height 19
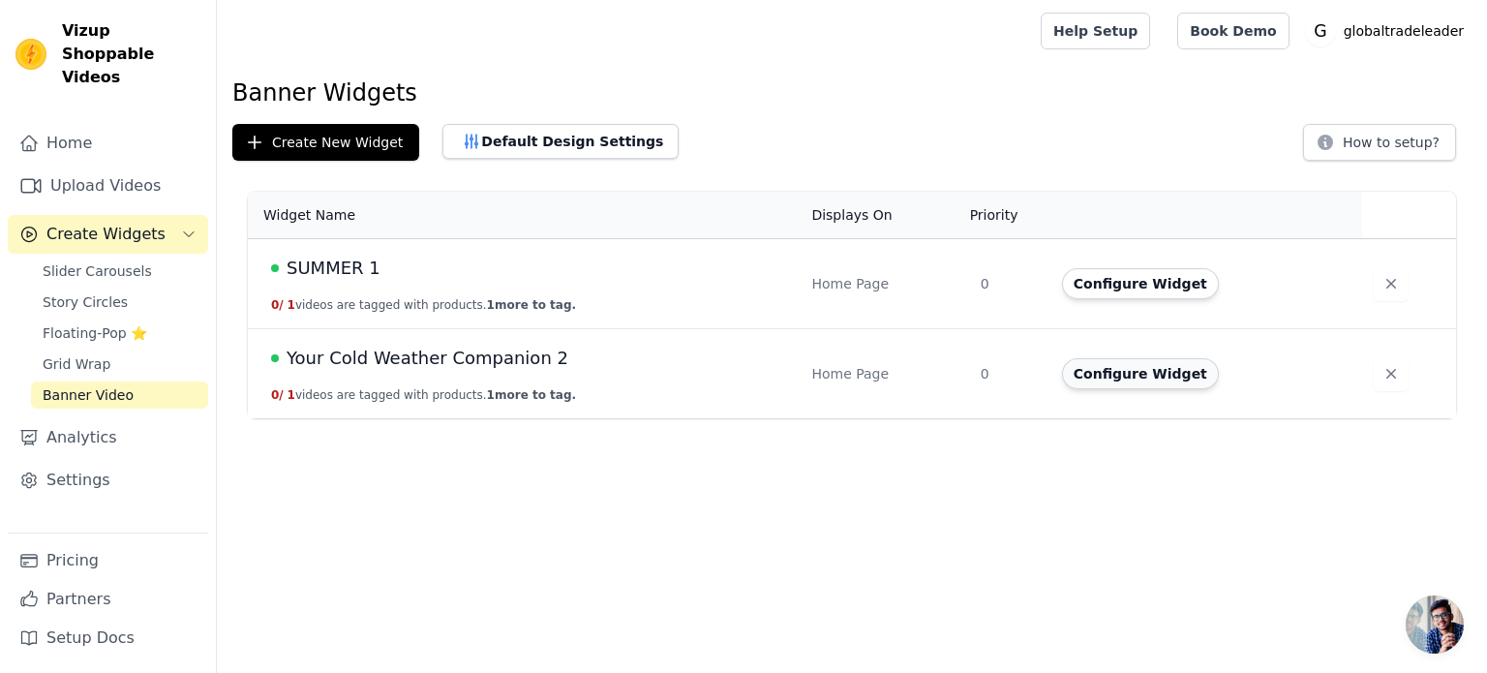
click at [1170, 382] on button "Configure Widget" at bounding box center [1140, 373] width 157 height 31
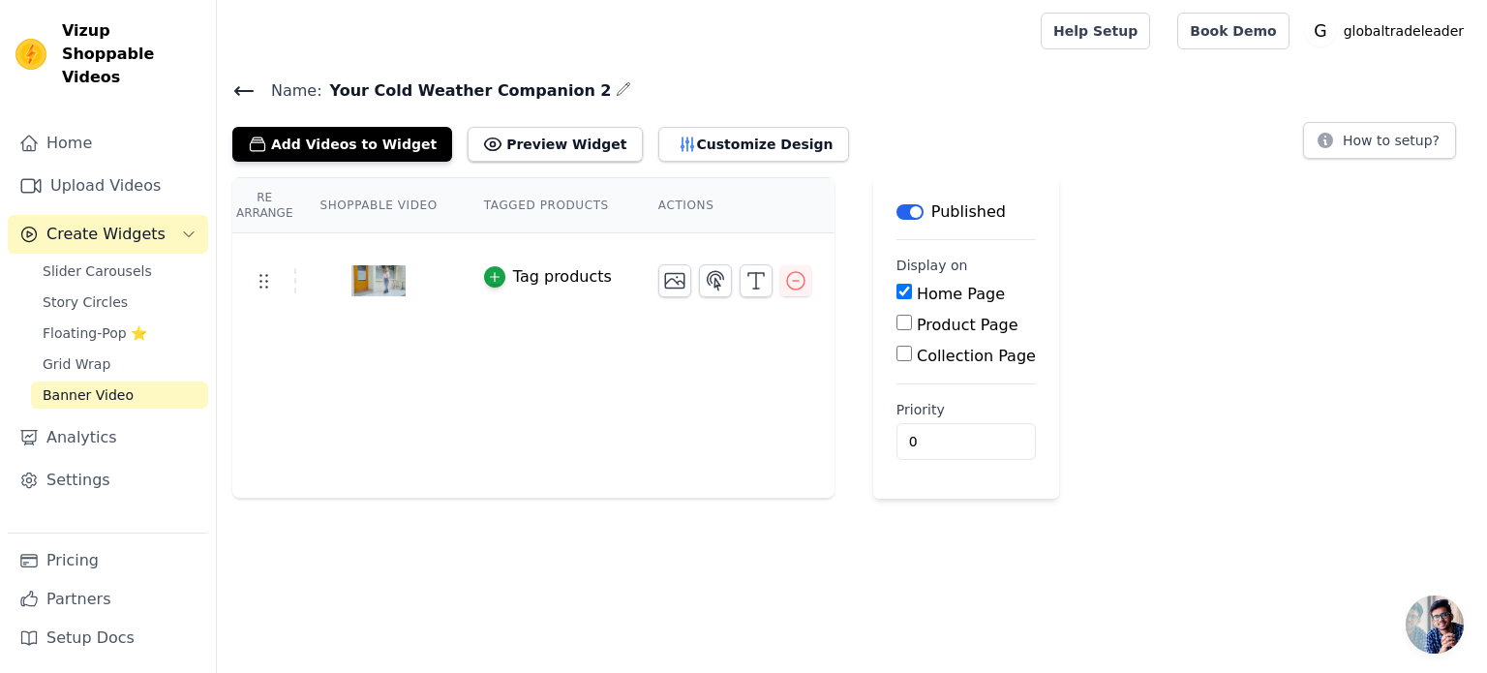
click at [227, 82] on div "Name: Your Cold Weather Companion 2 Add Videos to Widget Preview Widget Customi…" at bounding box center [852, 119] width 1270 height 84
click at [246, 86] on icon at bounding box center [243, 90] width 23 height 23
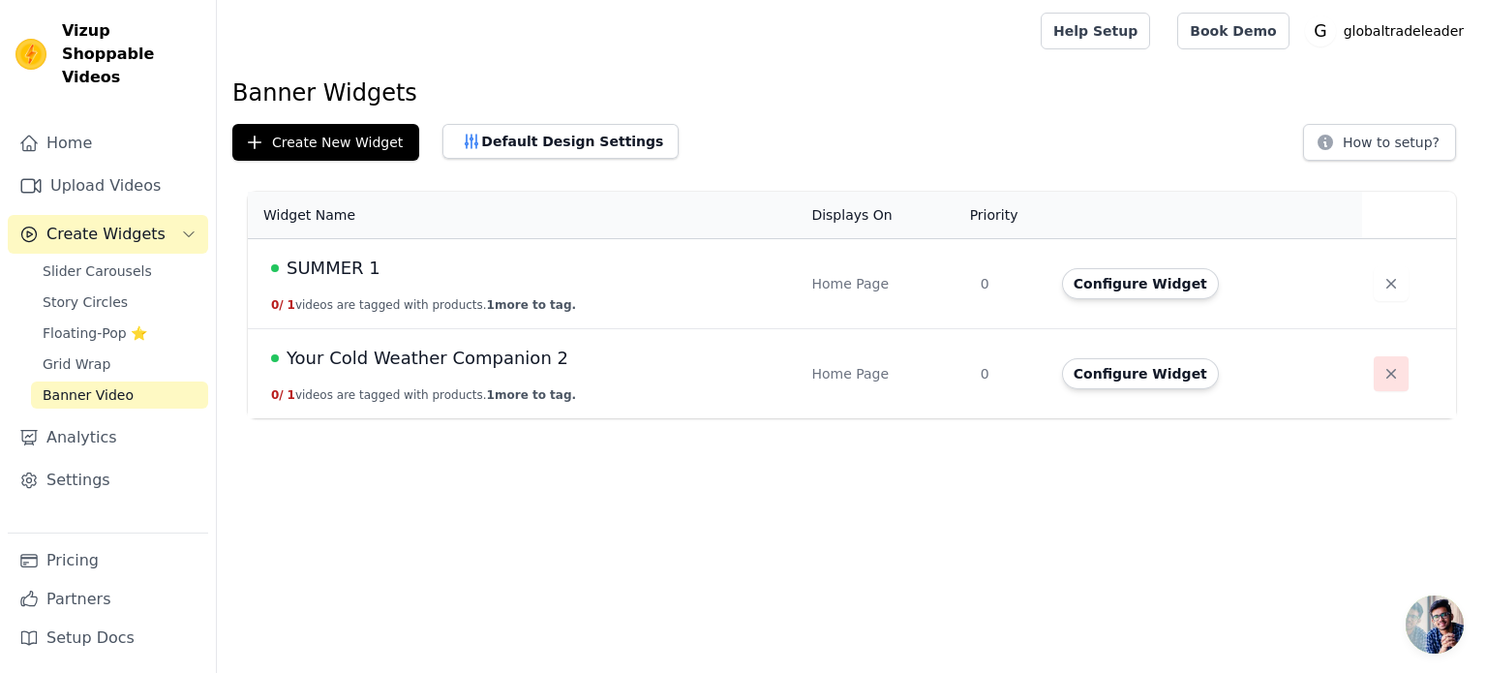
click at [1381, 368] on icon "button" at bounding box center [1390, 373] width 19 height 19
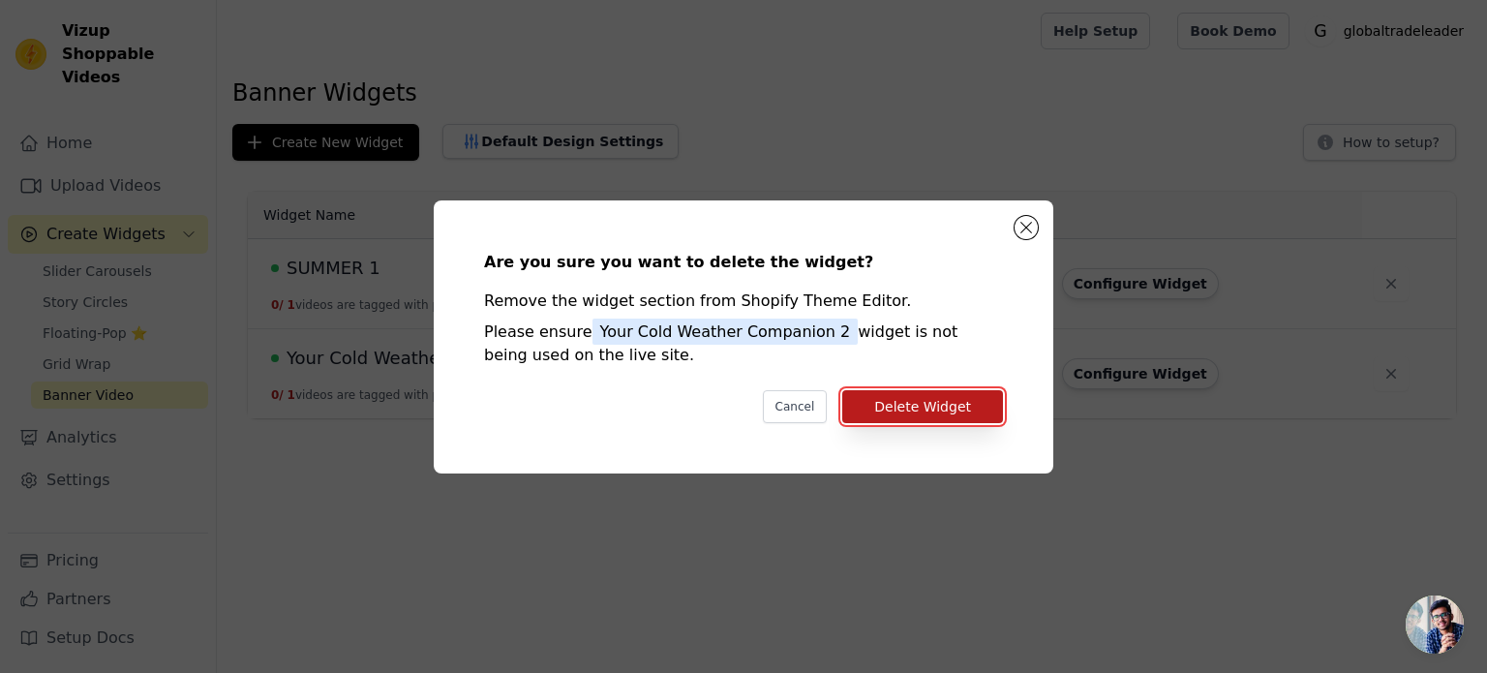
click at [950, 394] on button "Delete Widget" at bounding box center [922, 406] width 161 height 33
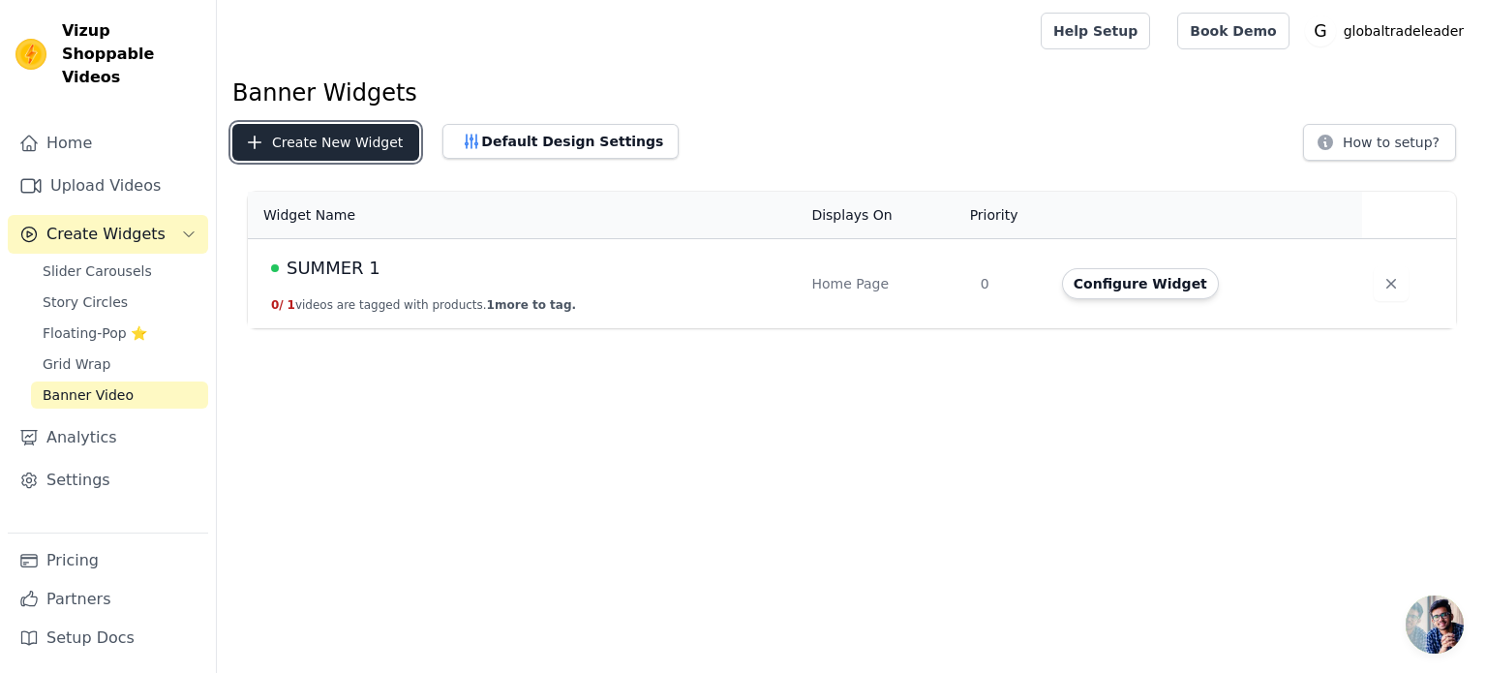
click at [340, 146] on button "Create New Widget" at bounding box center [325, 142] width 187 height 37
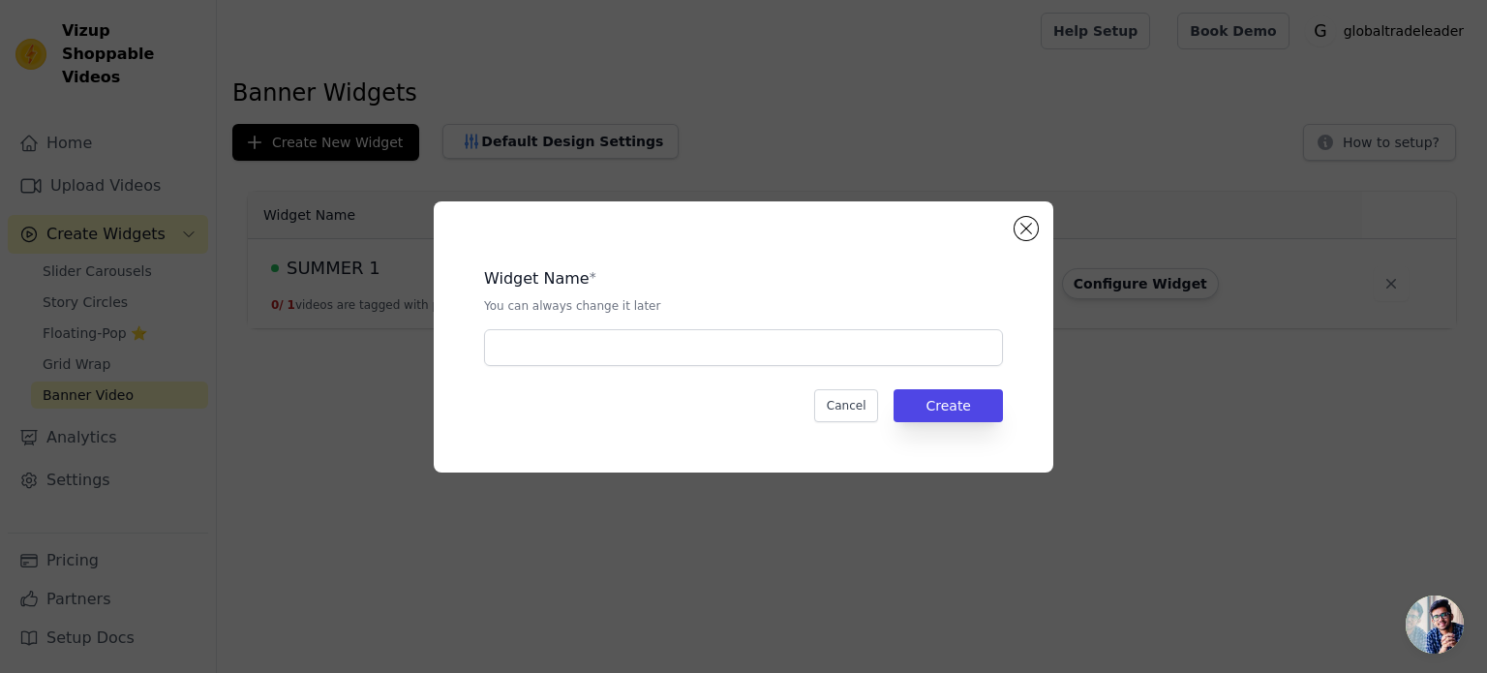
drag, startPoint x: 557, startPoint y: 345, endPoint x: 619, endPoint y: 371, distance: 66.9
click at [619, 371] on div "Widget Name * You can always change it later Cancel Create" at bounding box center [743, 336] width 557 height 209
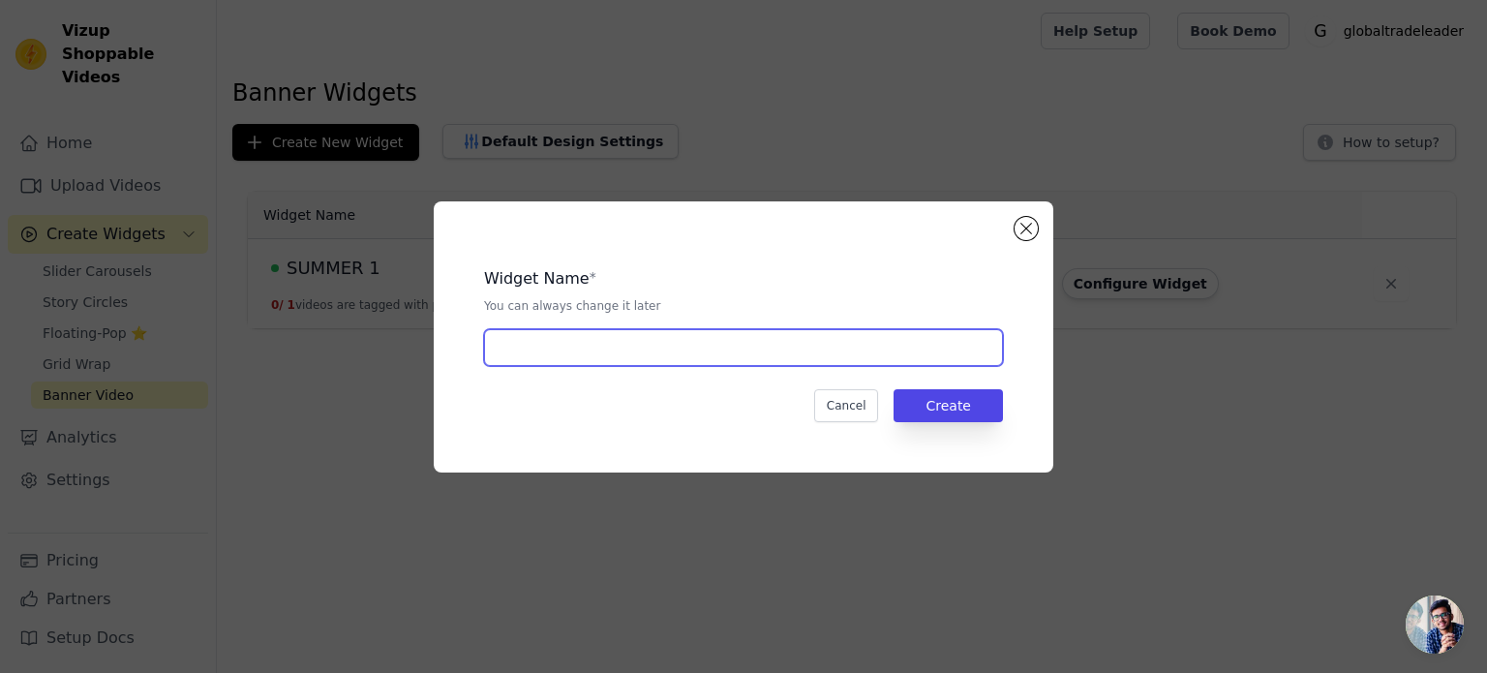
click at [588, 348] on input "text" at bounding box center [743, 347] width 519 height 37
paste input "Your Cold Weather Companion"
click at [588, 348] on input "text" at bounding box center [743, 347] width 519 height 37
type input "Your Cold Weather Companion"
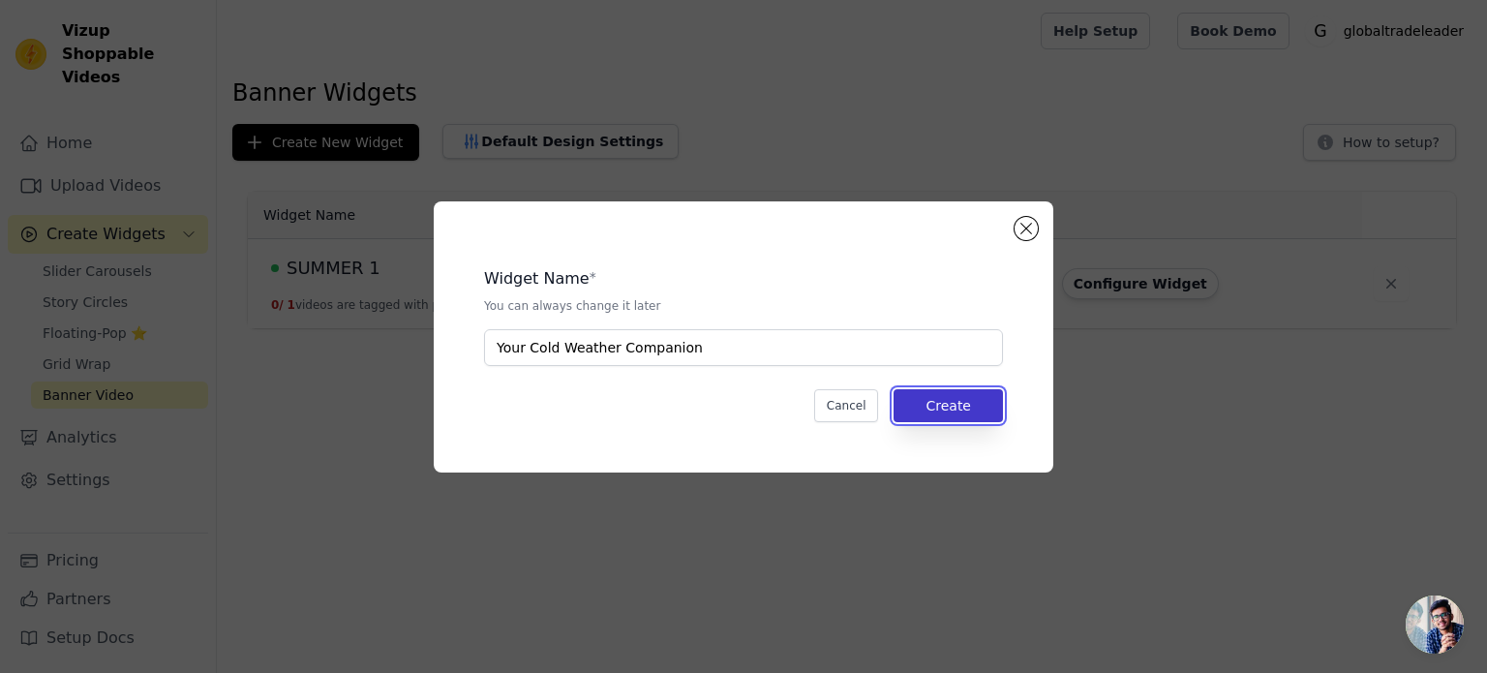
click at [960, 408] on button "Create" at bounding box center [947, 405] width 109 height 33
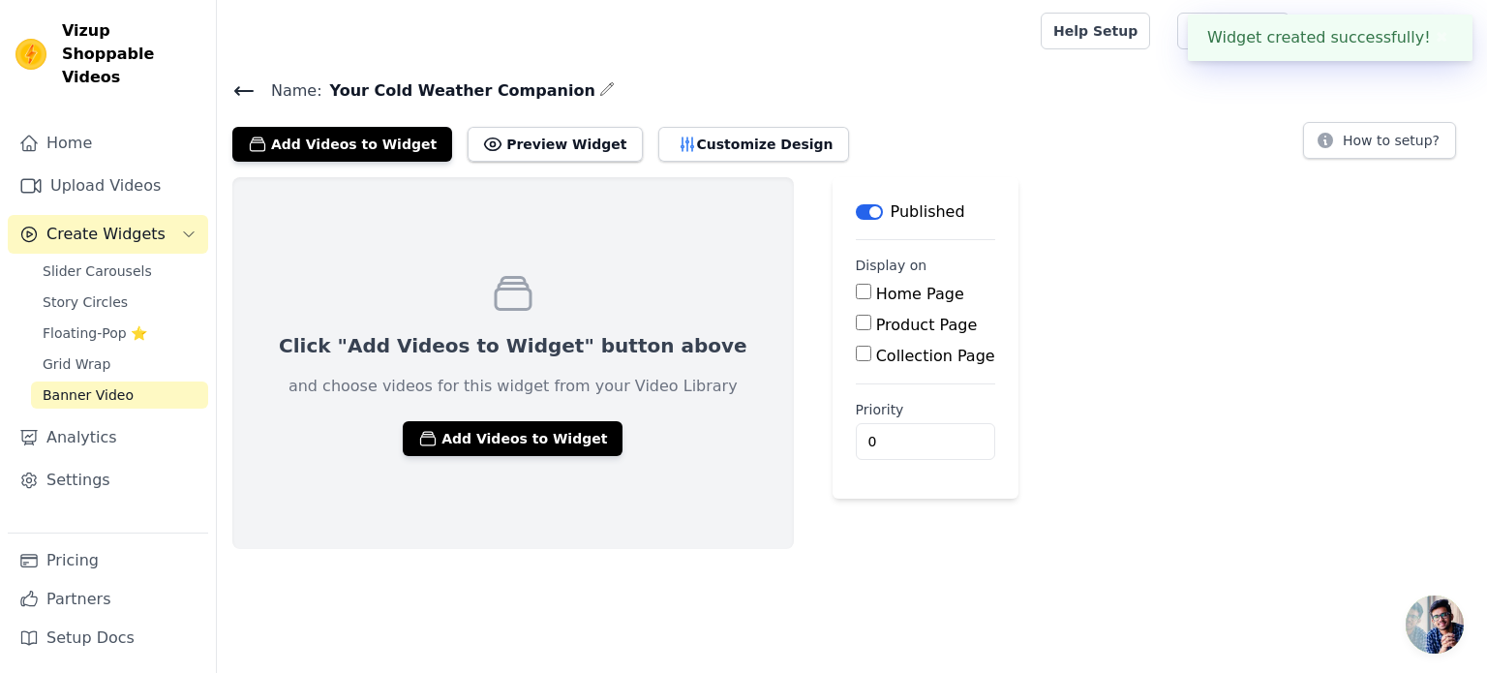
click at [856, 287] on input "Home Page" at bounding box center [863, 291] width 15 height 15
checkbox input "true"
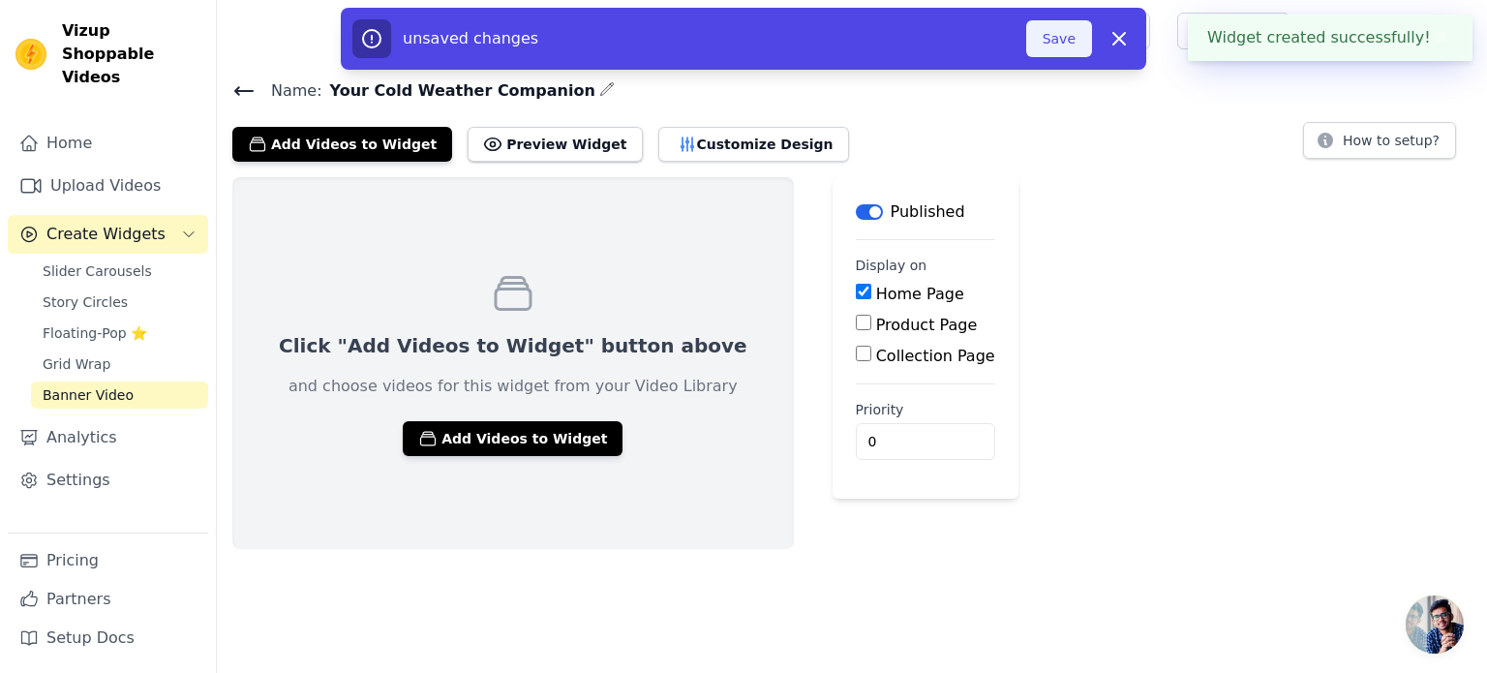
click at [1053, 37] on button "Save" at bounding box center [1059, 38] width 66 height 37
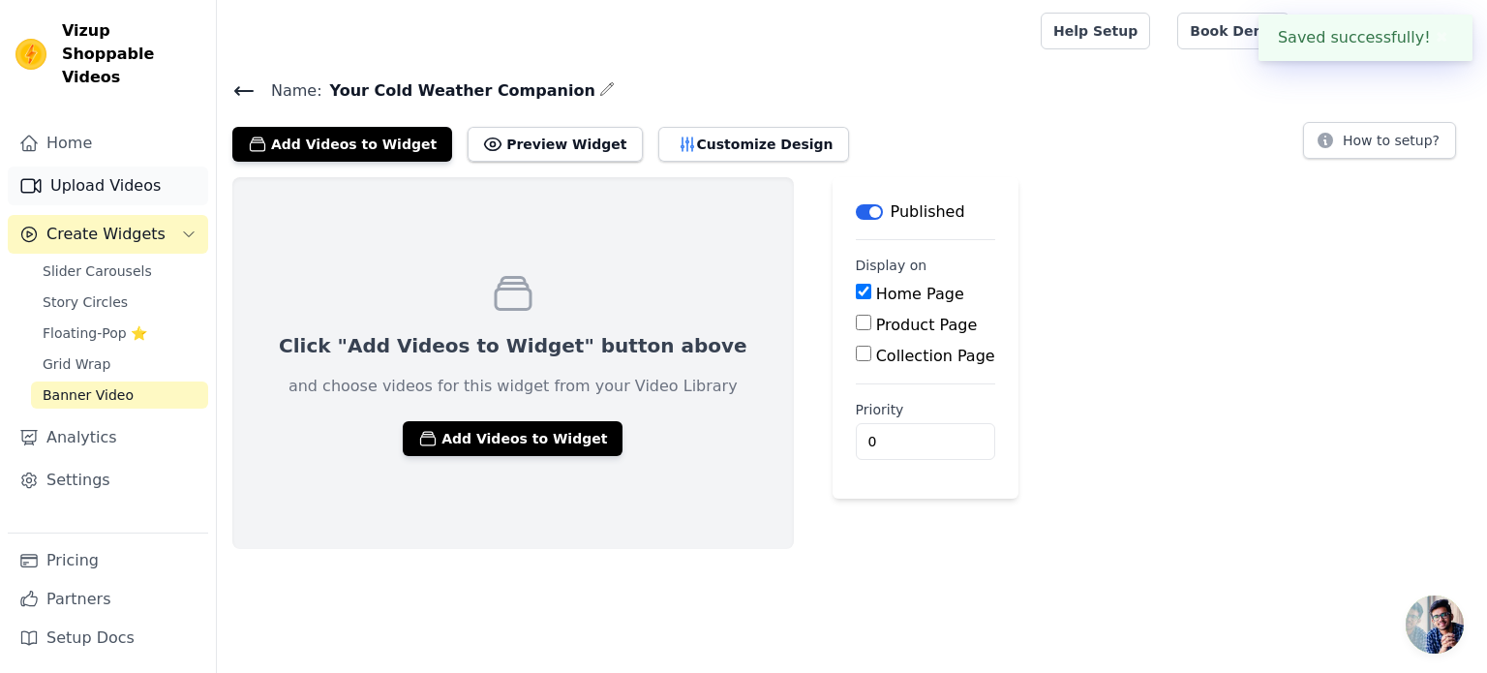
click at [120, 166] on link "Upload Videos" at bounding box center [108, 185] width 200 height 39
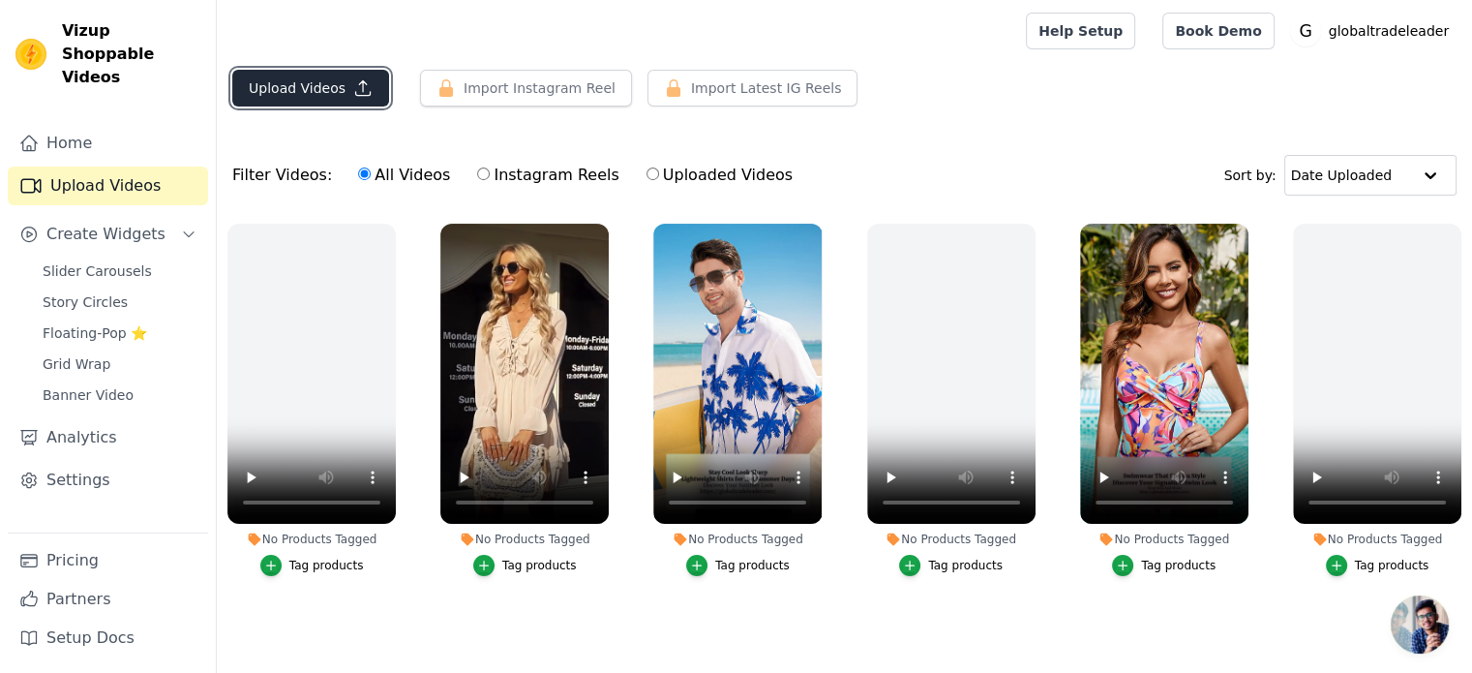
click at [285, 86] on button "Upload Videos" at bounding box center [310, 88] width 157 height 37
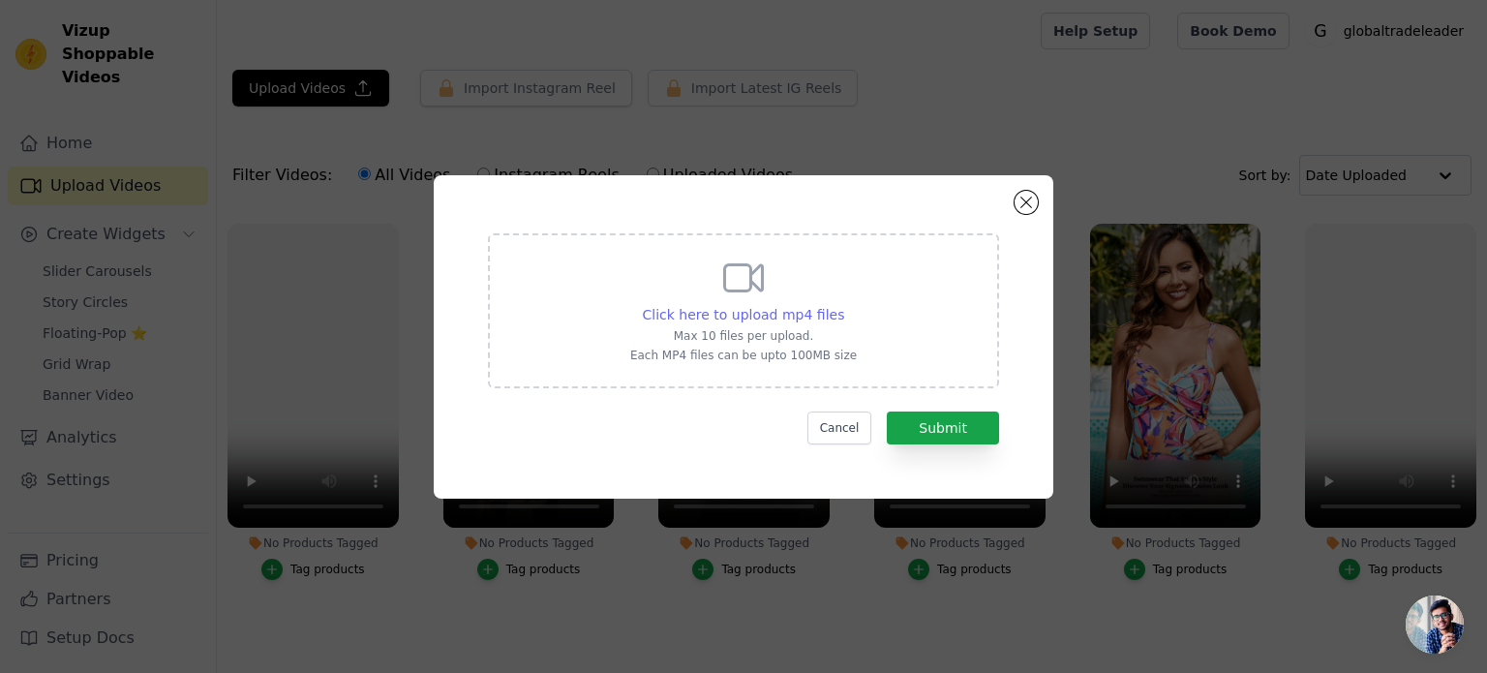
click at [759, 307] on span "Click here to upload mp4 files" at bounding box center [744, 314] width 202 height 15
click at [843, 305] on input "Click here to upload mp4 files Max 10 files per upload. Each MP4 files can be u…" at bounding box center [843, 304] width 1 height 1
type input "C:\fakepath\8月16日 (1)(1).mp4"
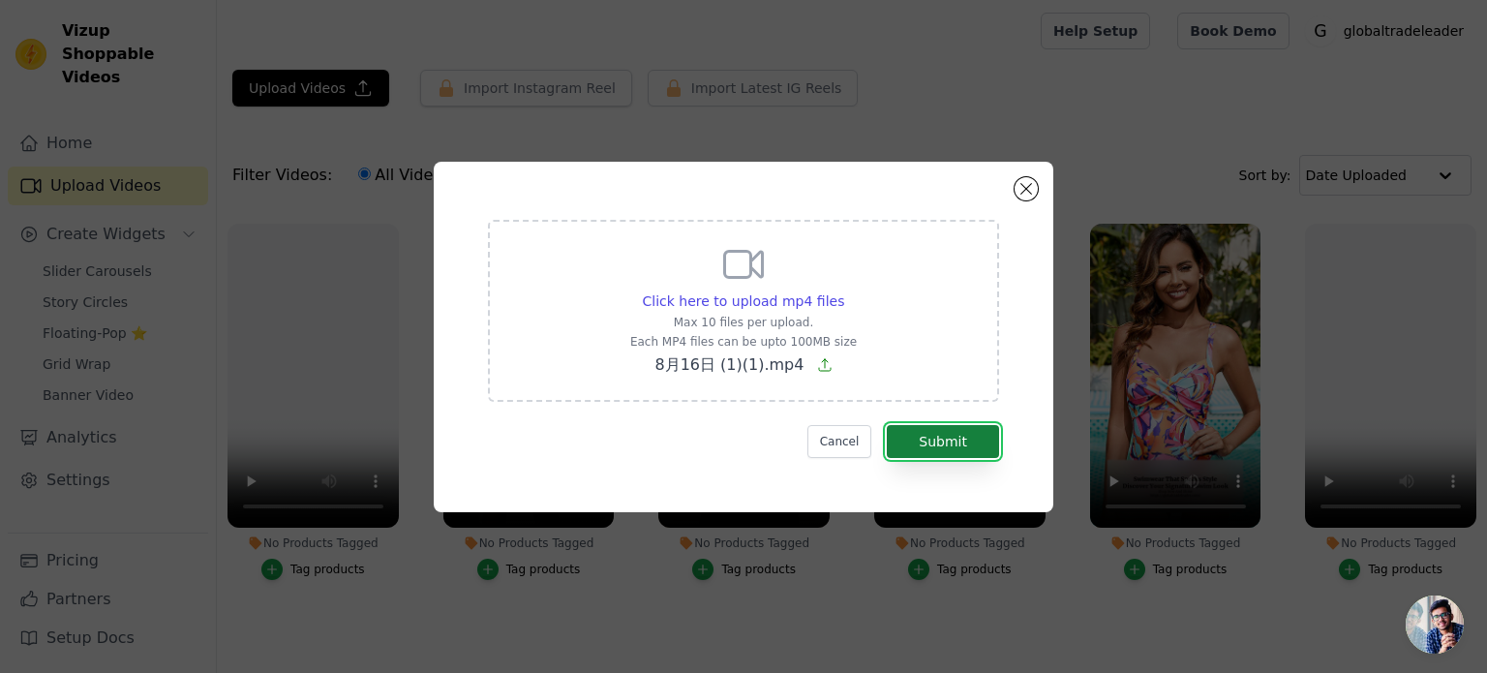
click at [948, 436] on button "Submit" at bounding box center [942, 441] width 112 height 33
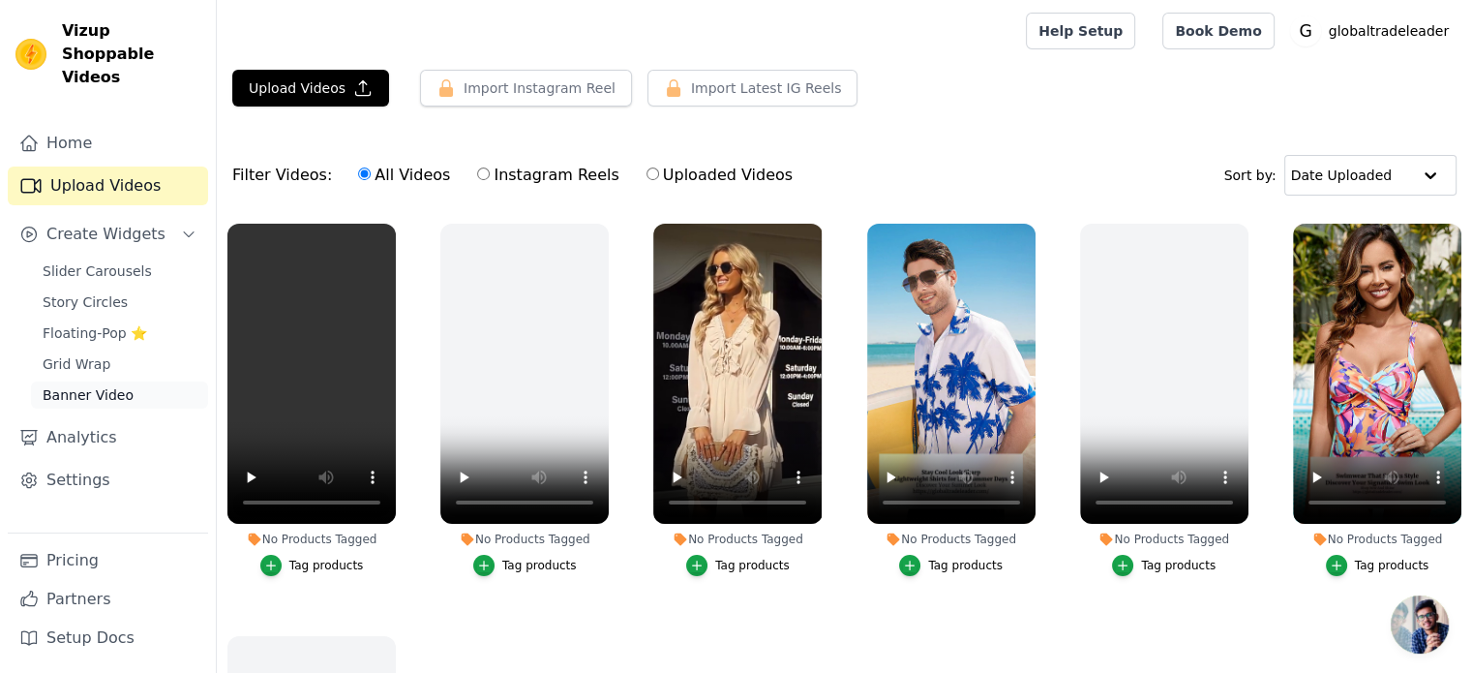
click at [84, 385] on span "Banner Video" at bounding box center [88, 394] width 91 height 19
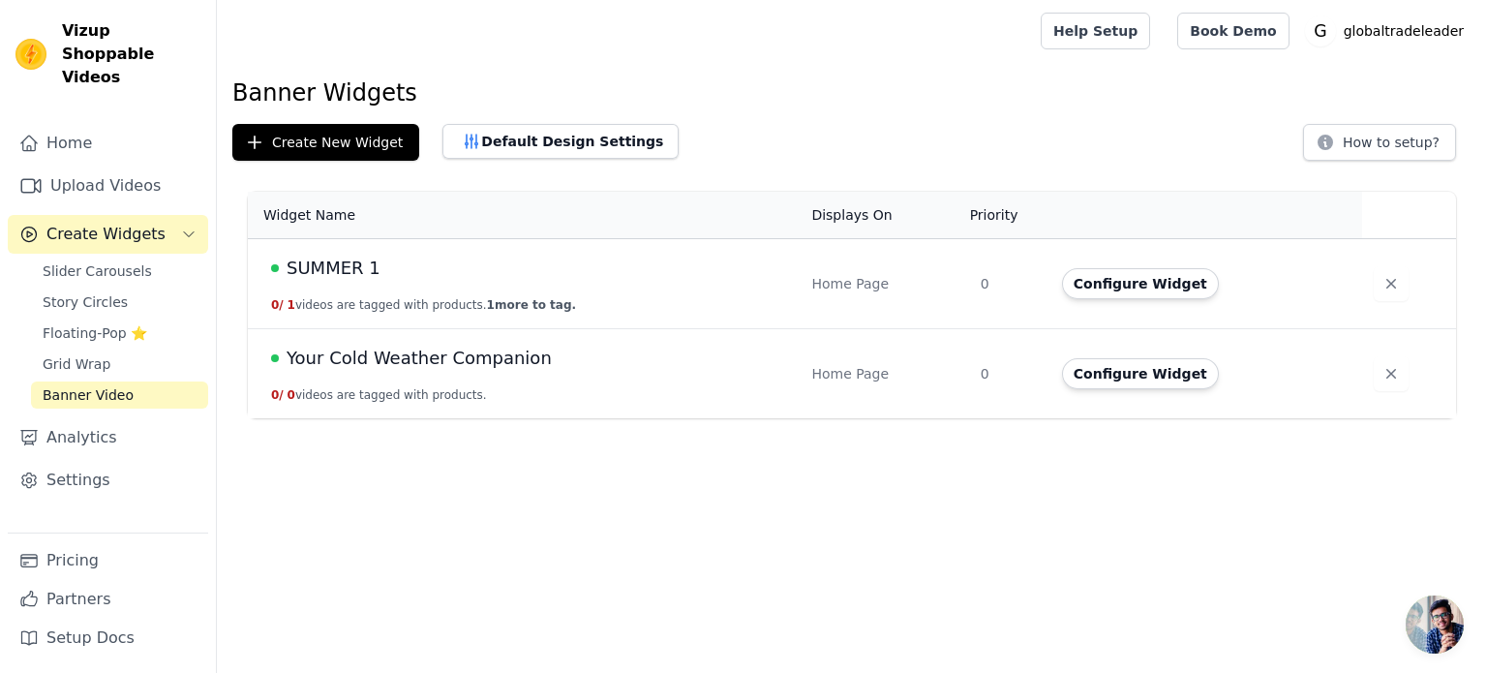
click at [1144, 379] on button "Configure Widget" at bounding box center [1140, 373] width 157 height 31
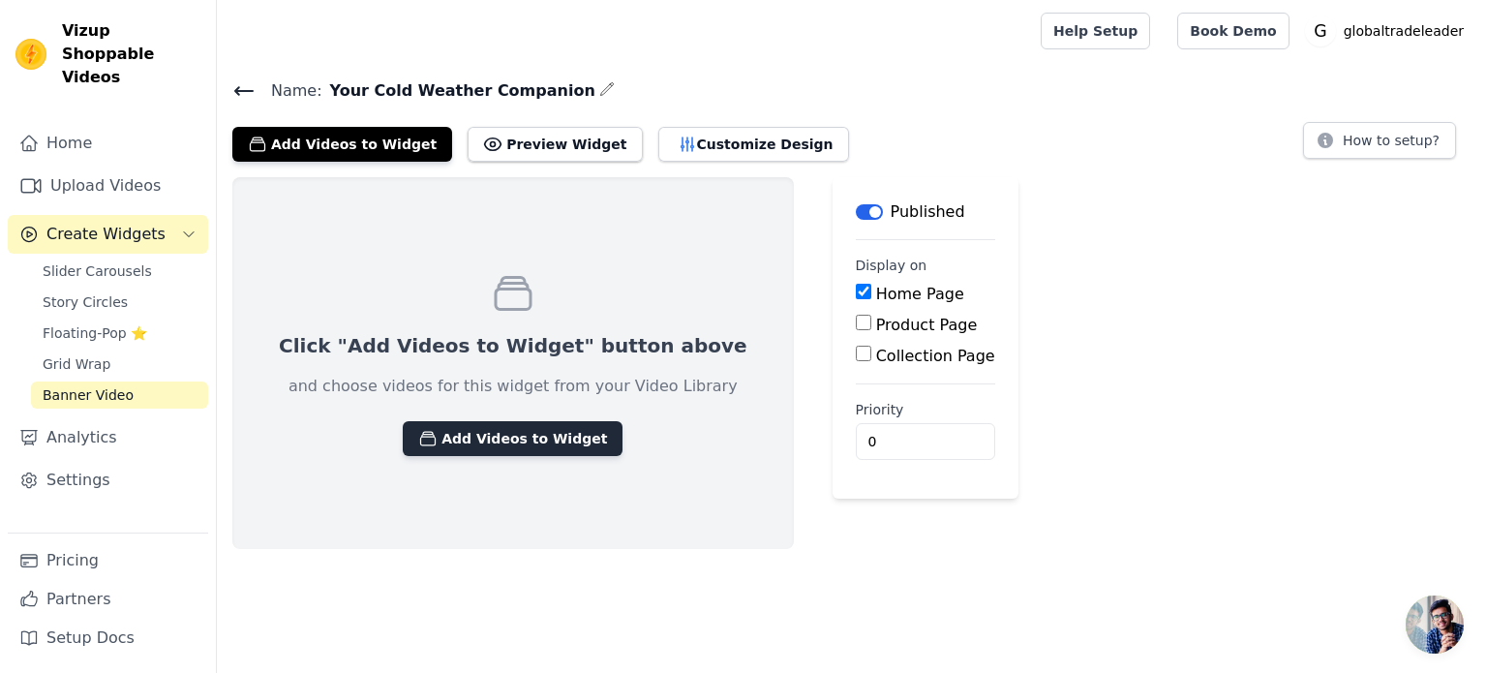
click at [449, 436] on button "Add Videos to Widget" at bounding box center [513, 438] width 220 height 35
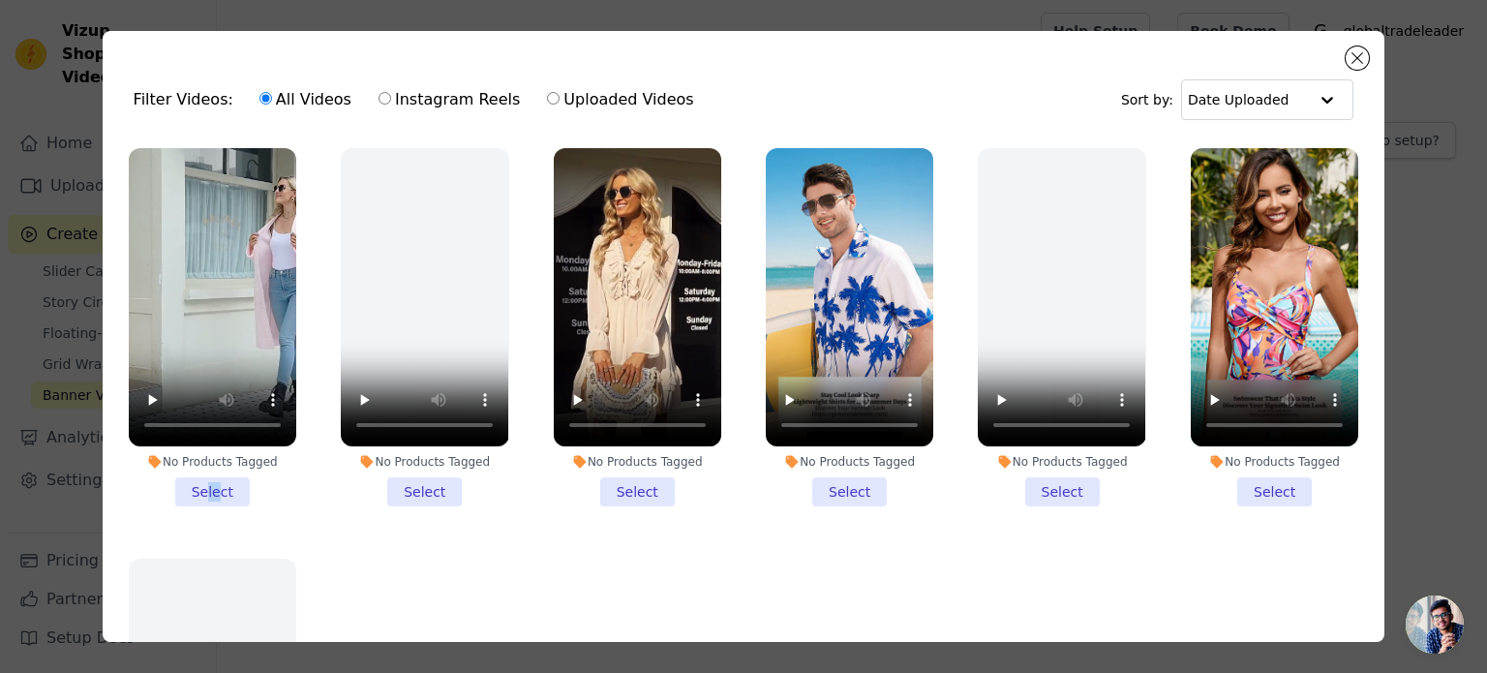
click at [217, 481] on li "No Products Tagged Select" at bounding box center [212, 327] width 167 height 358
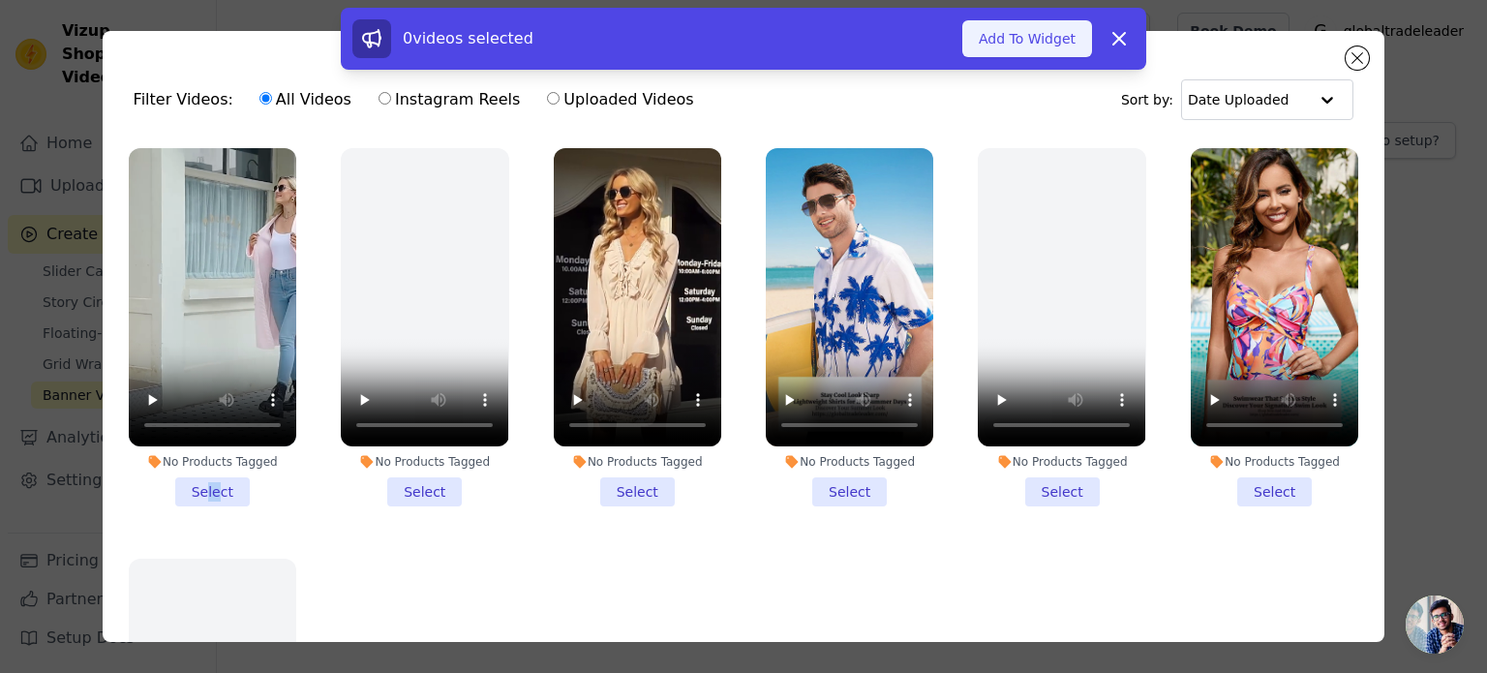
click at [1037, 45] on button "Add To Widget" at bounding box center [1027, 38] width 130 height 37
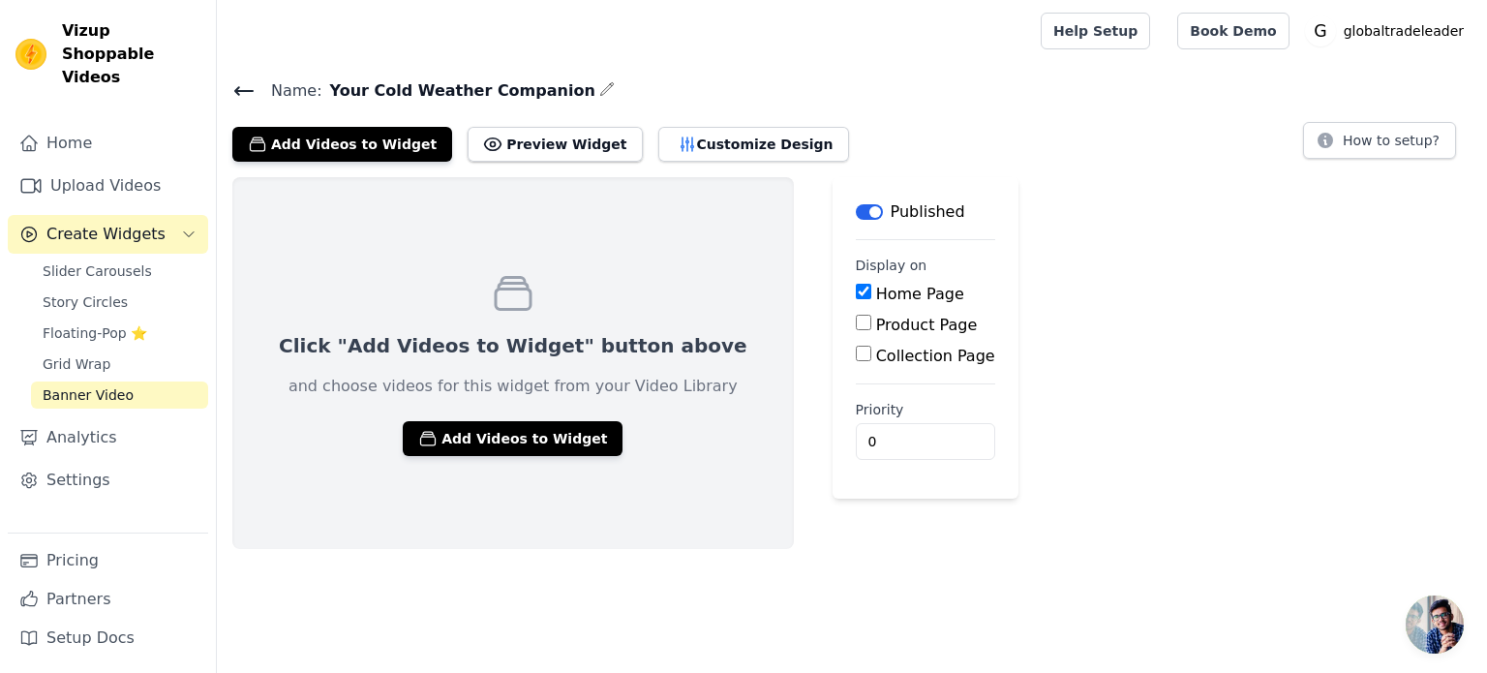
click at [599, 95] on icon "button" at bounding box center [606, 88] width 15 height 15
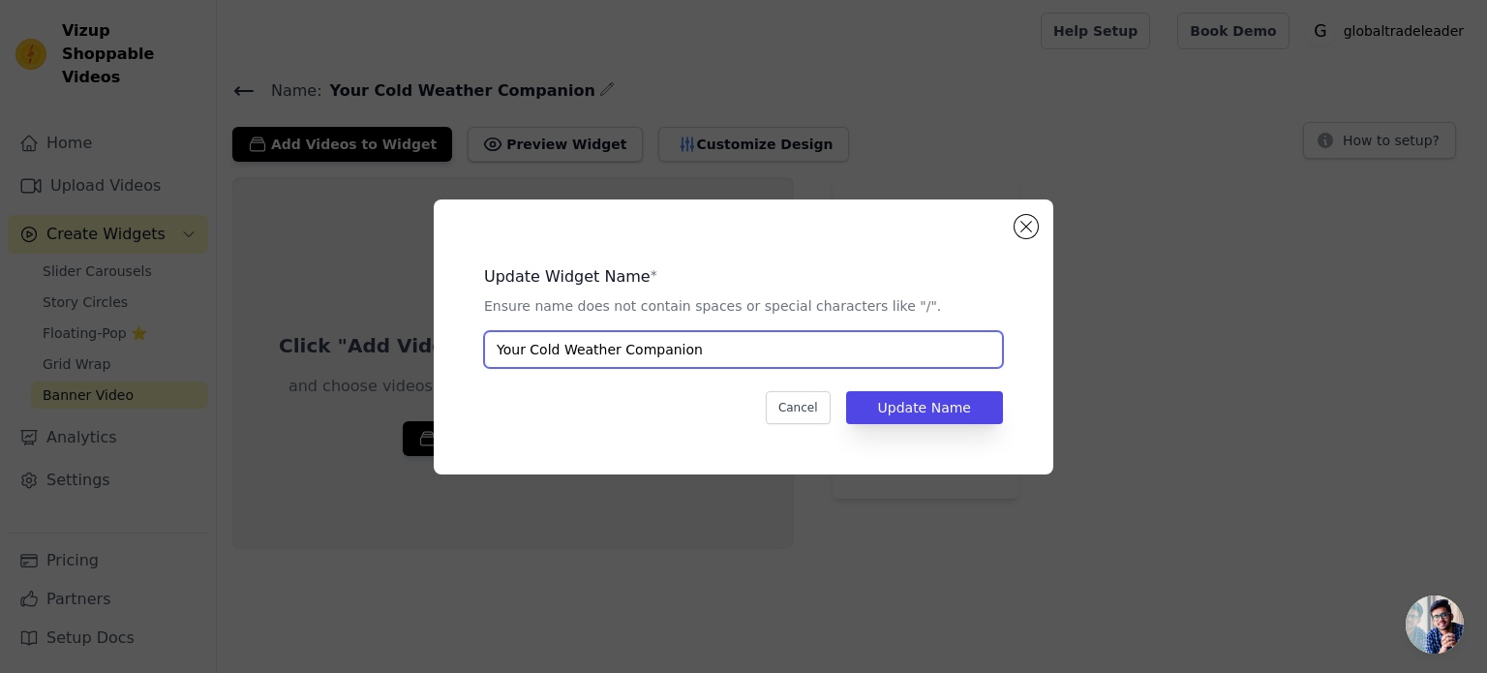
click at [614, 344] on input "Your Cold Weather Companion" at bounding box center [743, 349] width 519 height 37
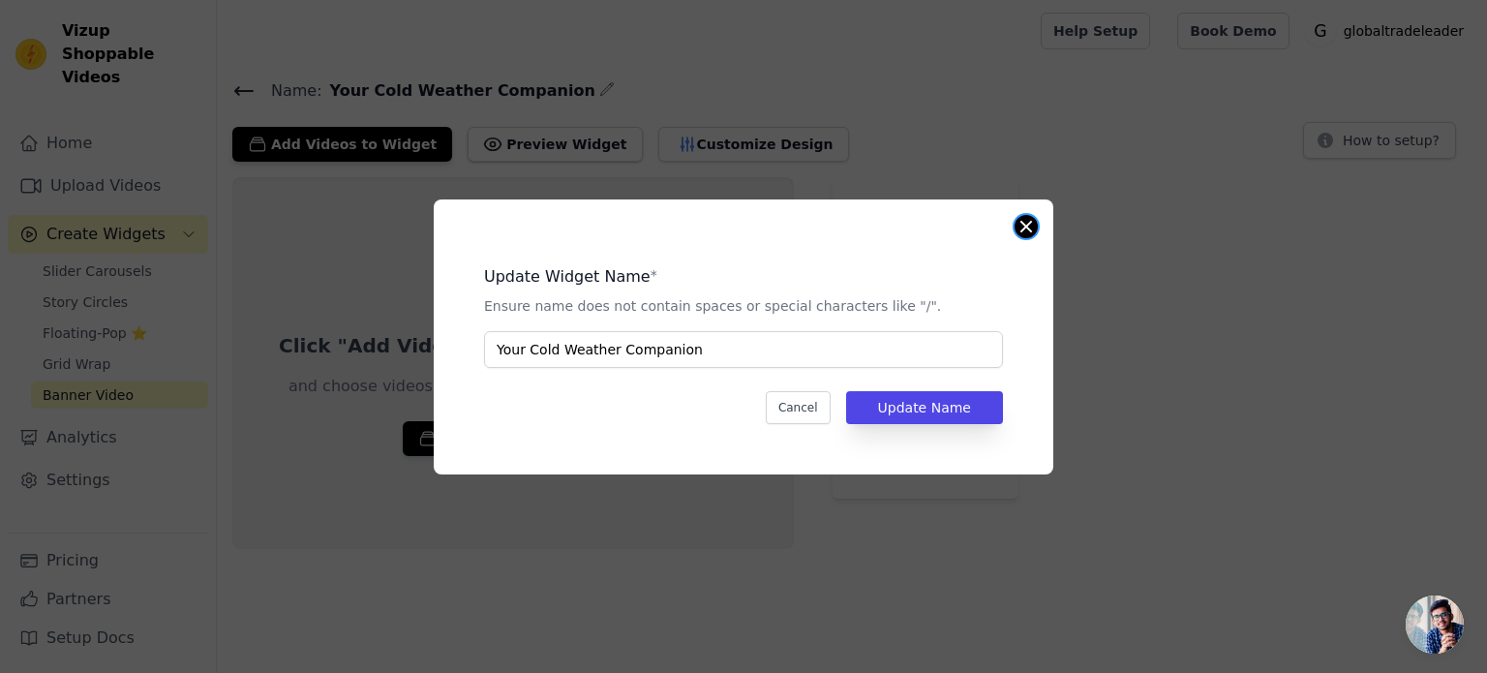
click at [1035, 229] on button "Close modal" at bounding box center [1025, 226] width 23 height 23
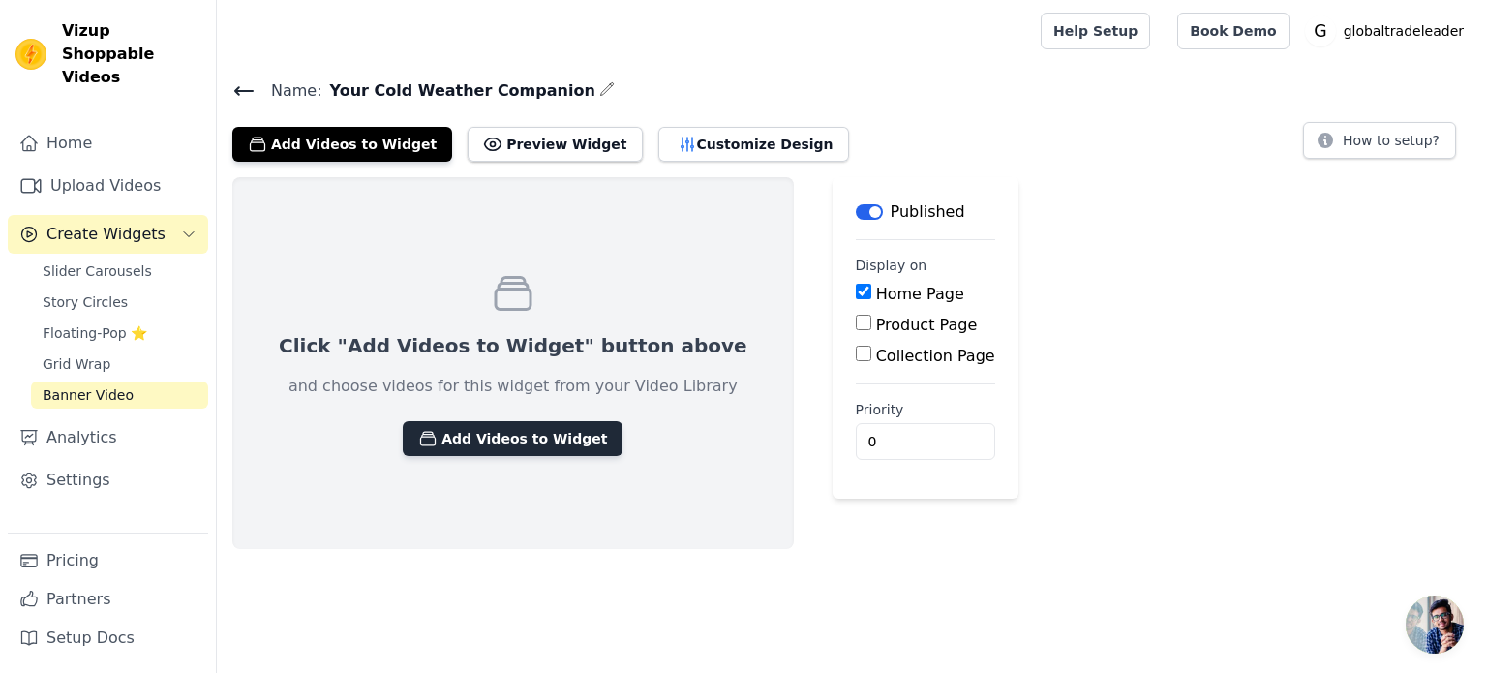
click at [458, 442] on button "Add Videos to Widget" at bounding box center [513, 438] width 220 height 35
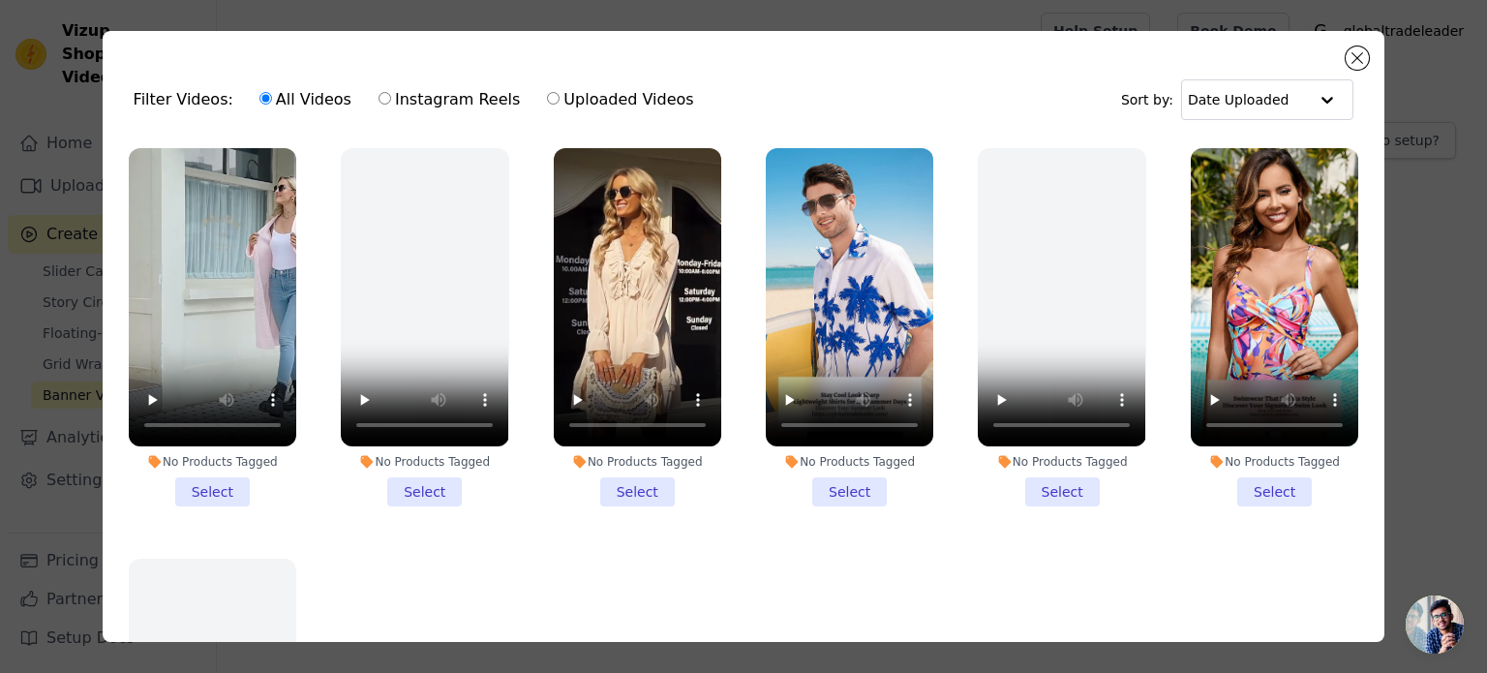
click at [223, 486] on li "No Products Tagged Select" at bounding box center [212, 327] width 167 height 358
click at [0, 0] on input "No Products Tagged Select" at bounding box center [0, 0] width 0 height 0
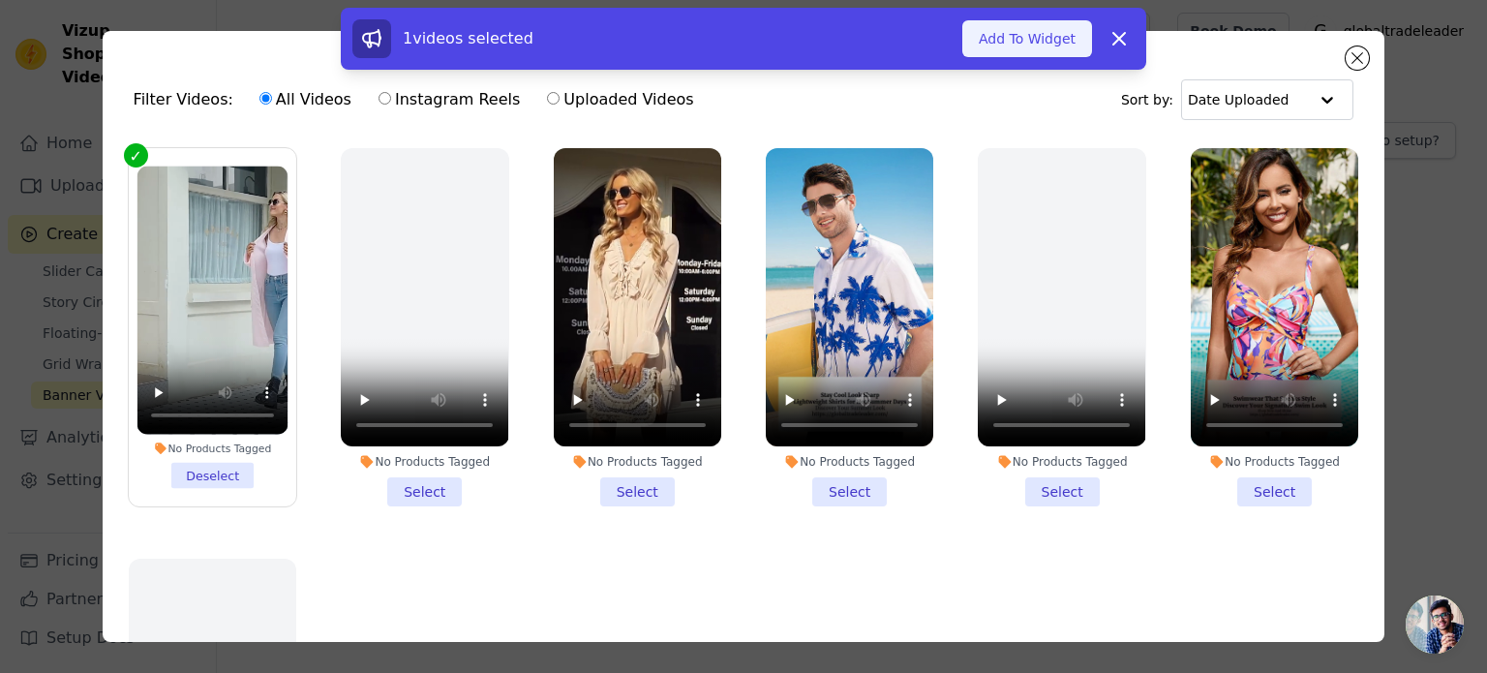
click at [1031, 39] on button "Add To Widget" at bounding box center [1027, 38] width 130 height 37
